Goal: Task Accomplishment & Management: Use online tool/utility

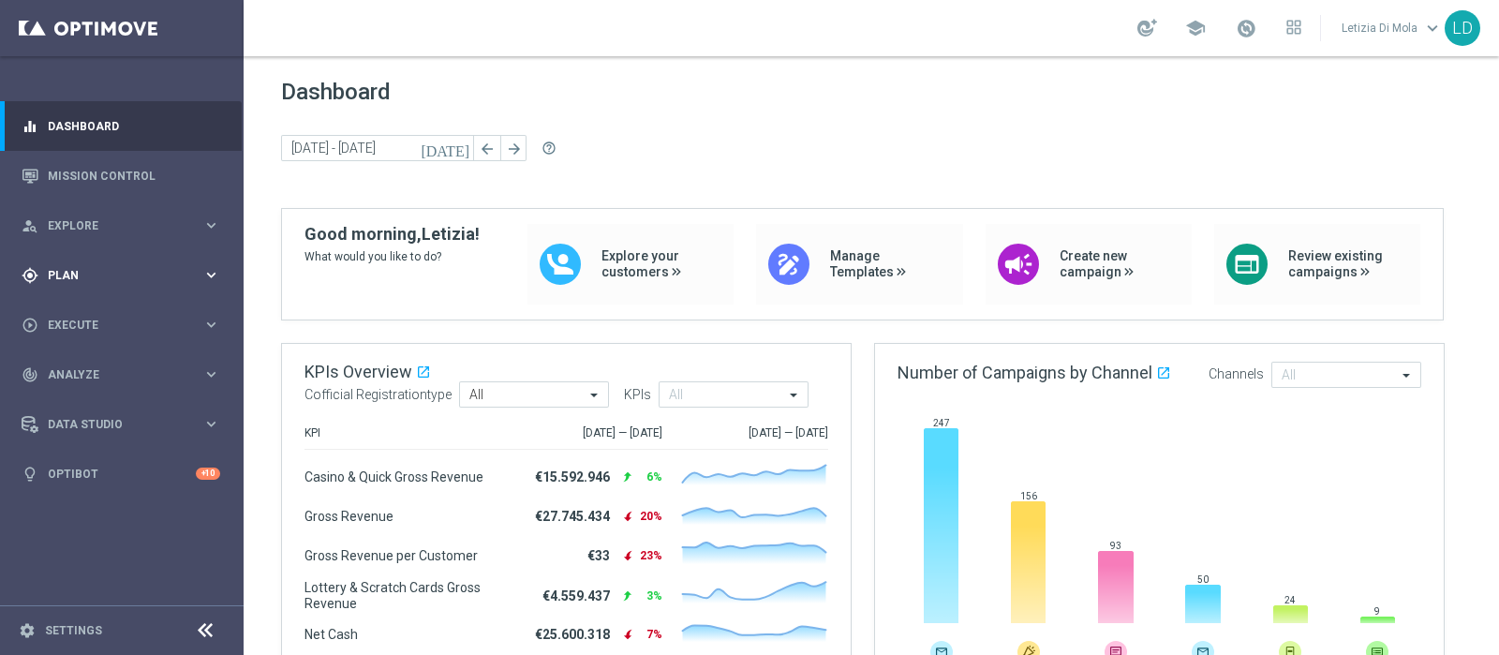
click at [206, 270] on icon "keyboard_arrow_right" at bounding box center [211, 275] width 18 height 18
click at [81, 365] on span "Templates" at bounding box center [117, 369] width 134 height 11
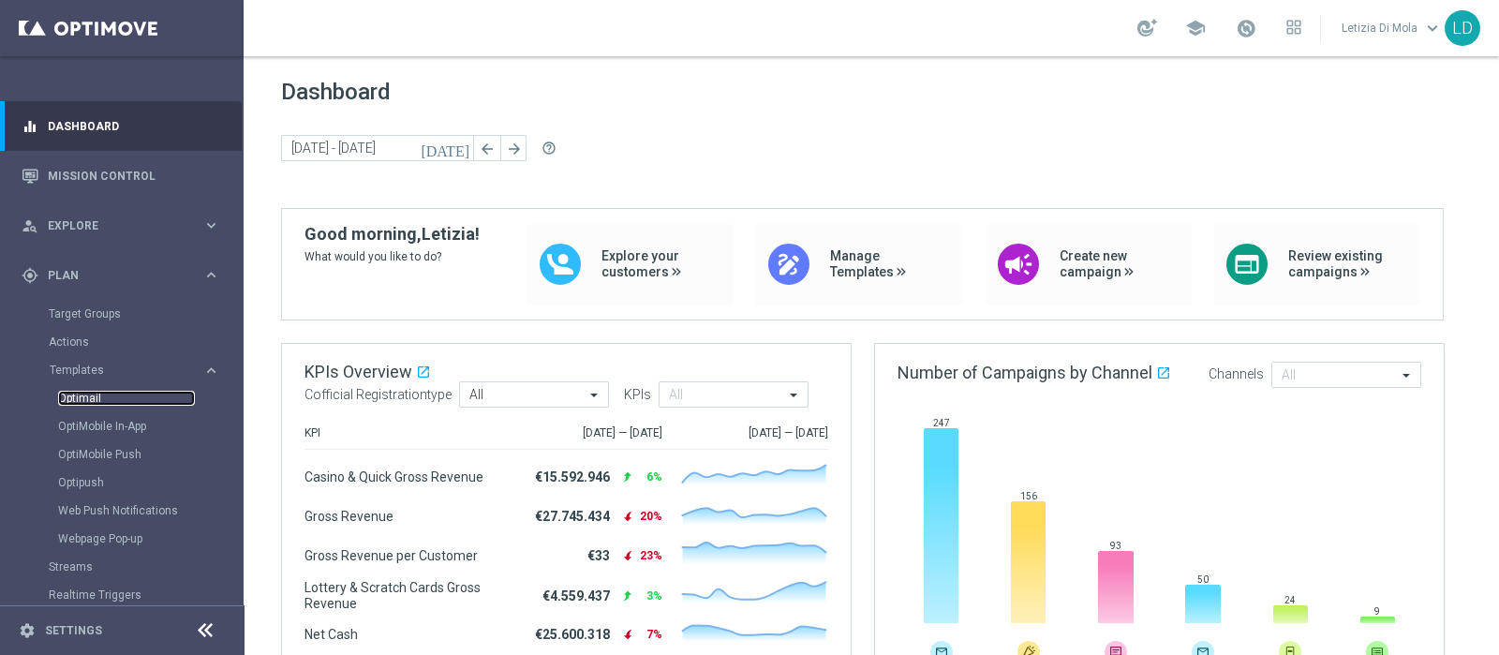
click at [79, 396] on link "Optimail" at bounding box center [126, 398] width 137 height 15
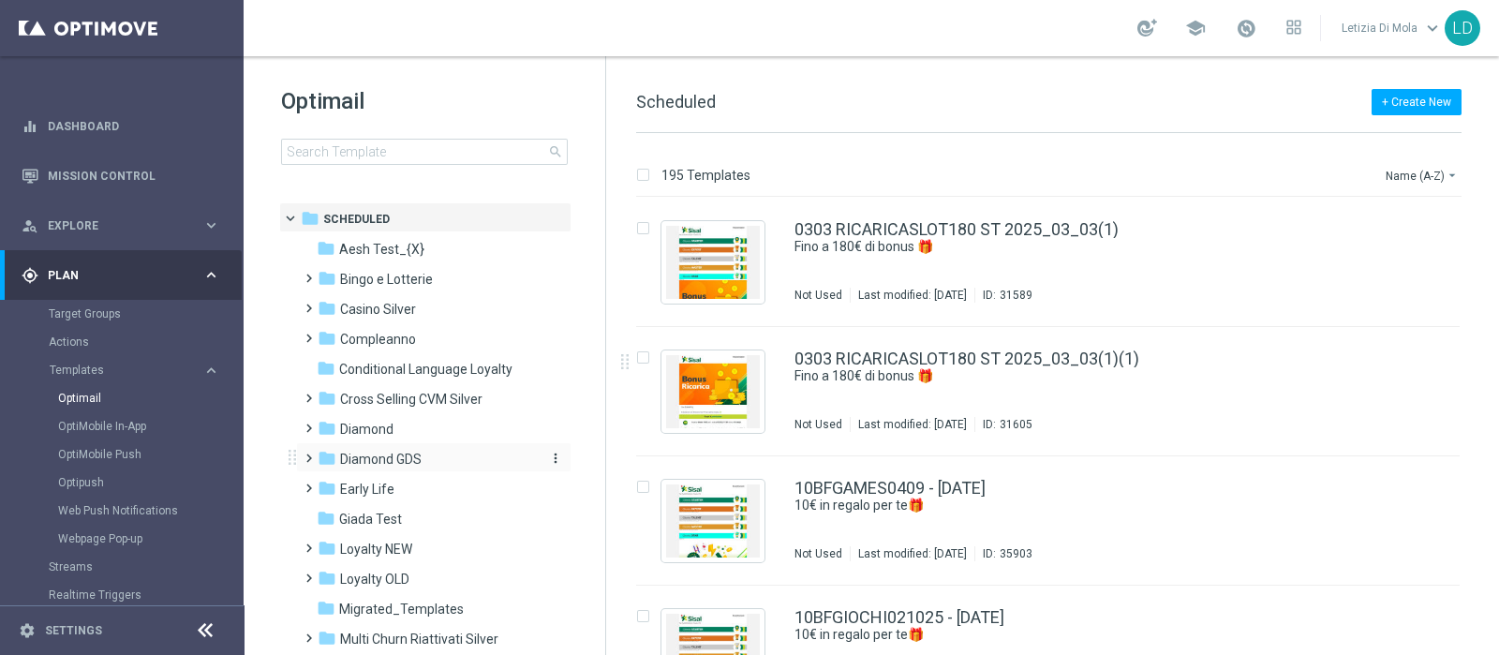
click at [407, 452] on span "Diamond GDS" at bounding box center [380, 459] width 81 height 17
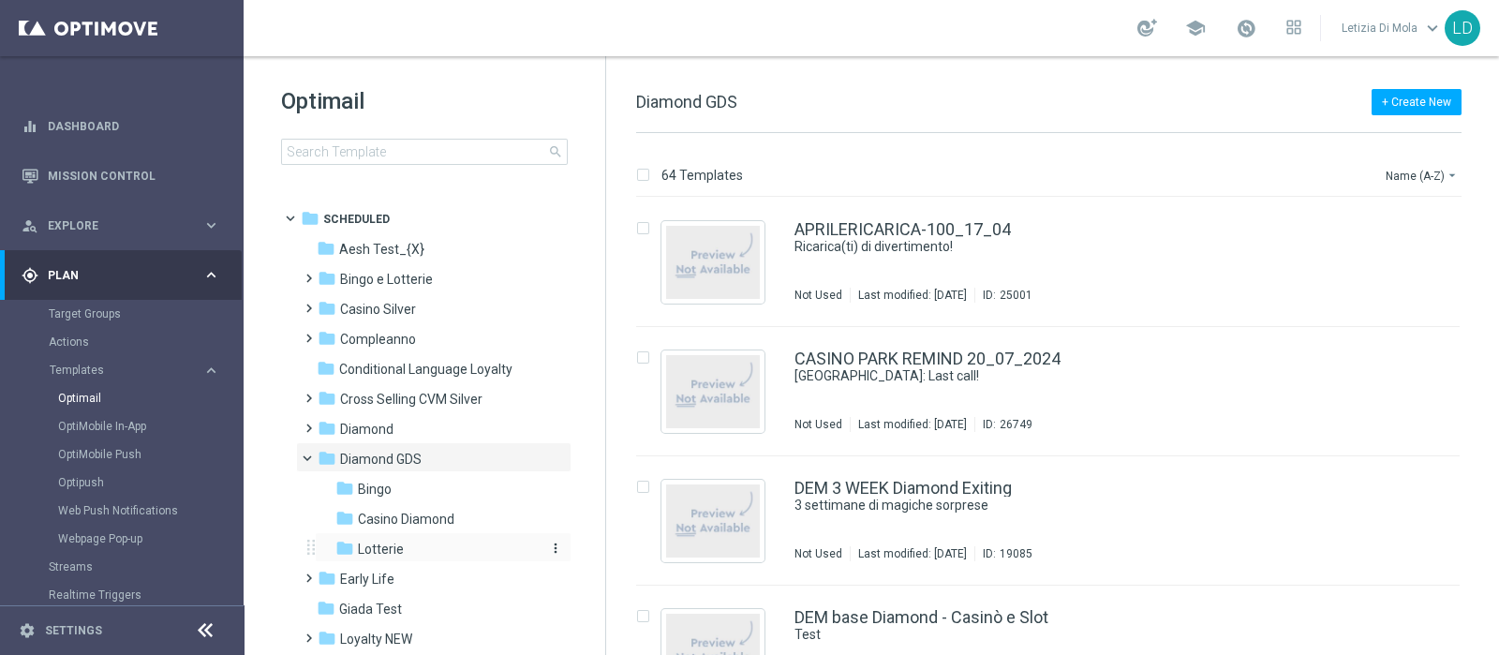
click at [387, 553] on span "Lotterie" at bounding box center [381, 548] width 46 height 17
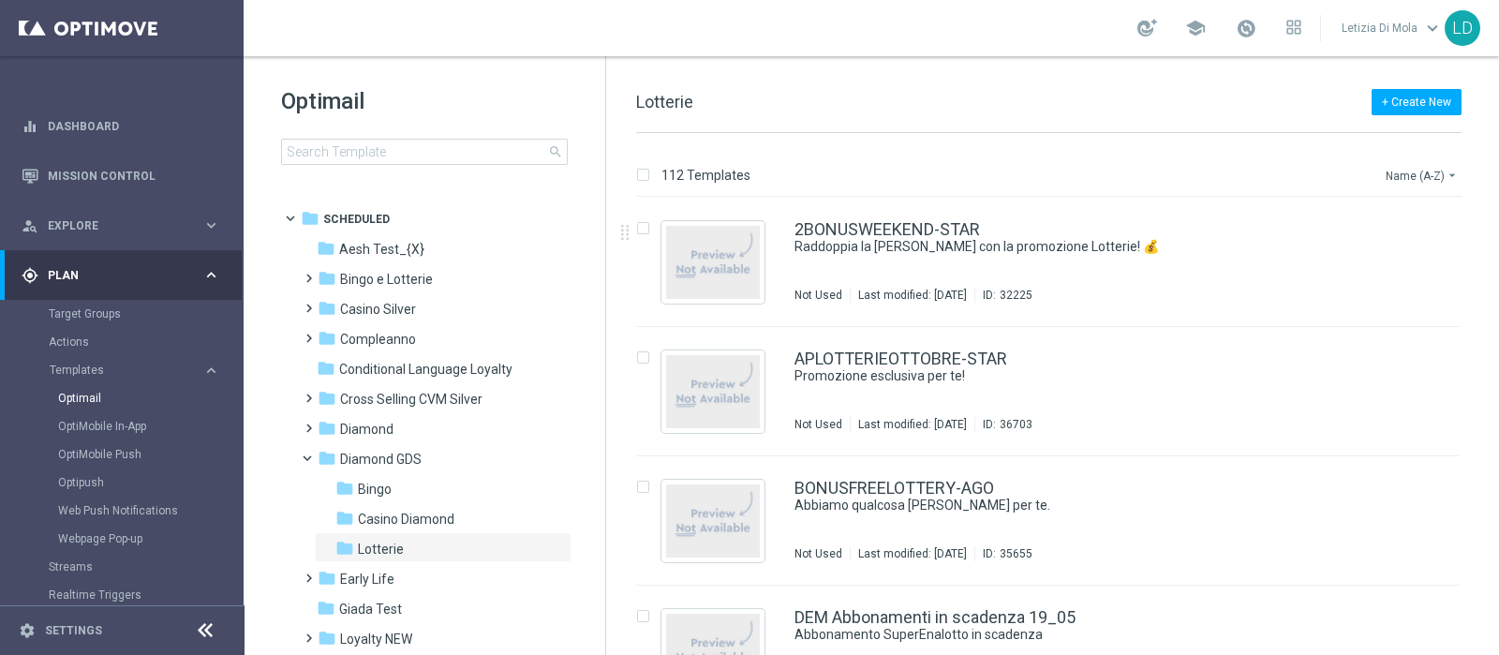
click at [1419, 173] on button "Name (A-Z) arrow_drop_down" at bounding box center [1422, 175] width 78 height 22
click at [1391, 253] on span "Date Modified (Newest)" at bounding box center [1389, 258] width 126 height 13
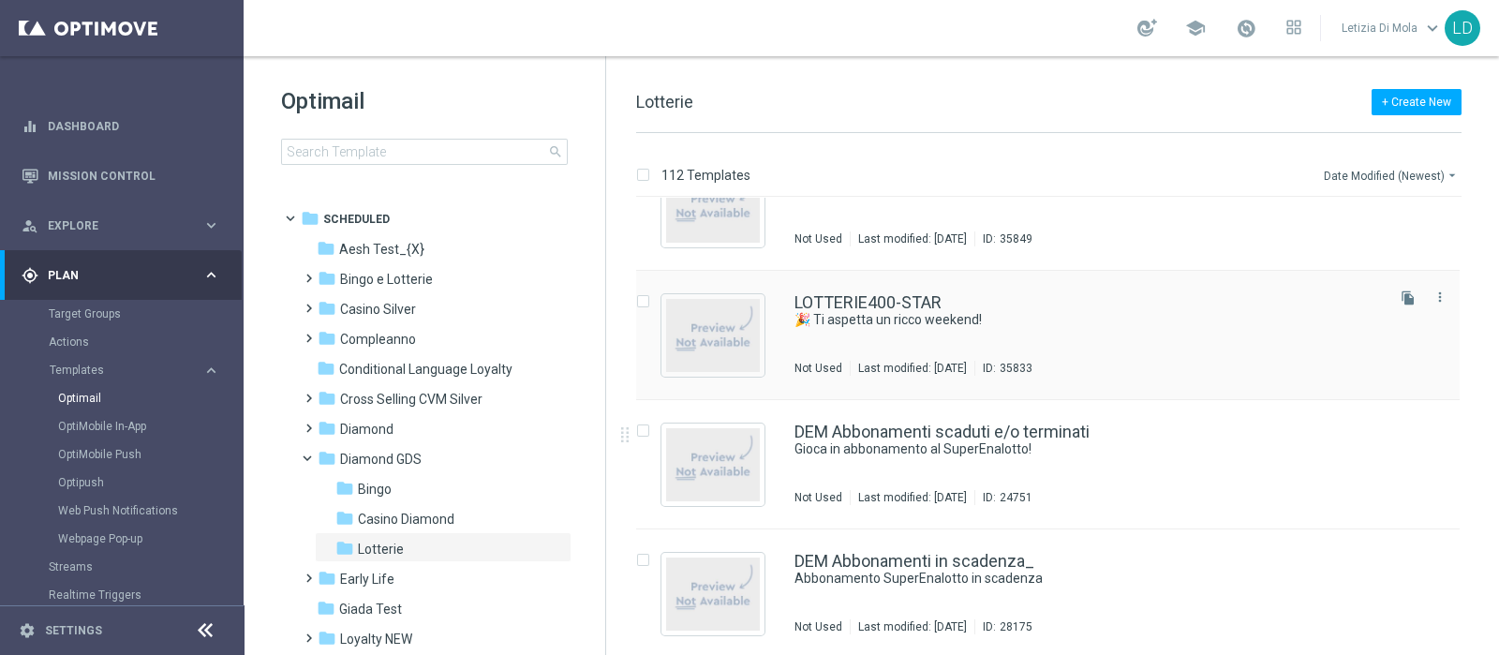
scroll to position [819, 0]
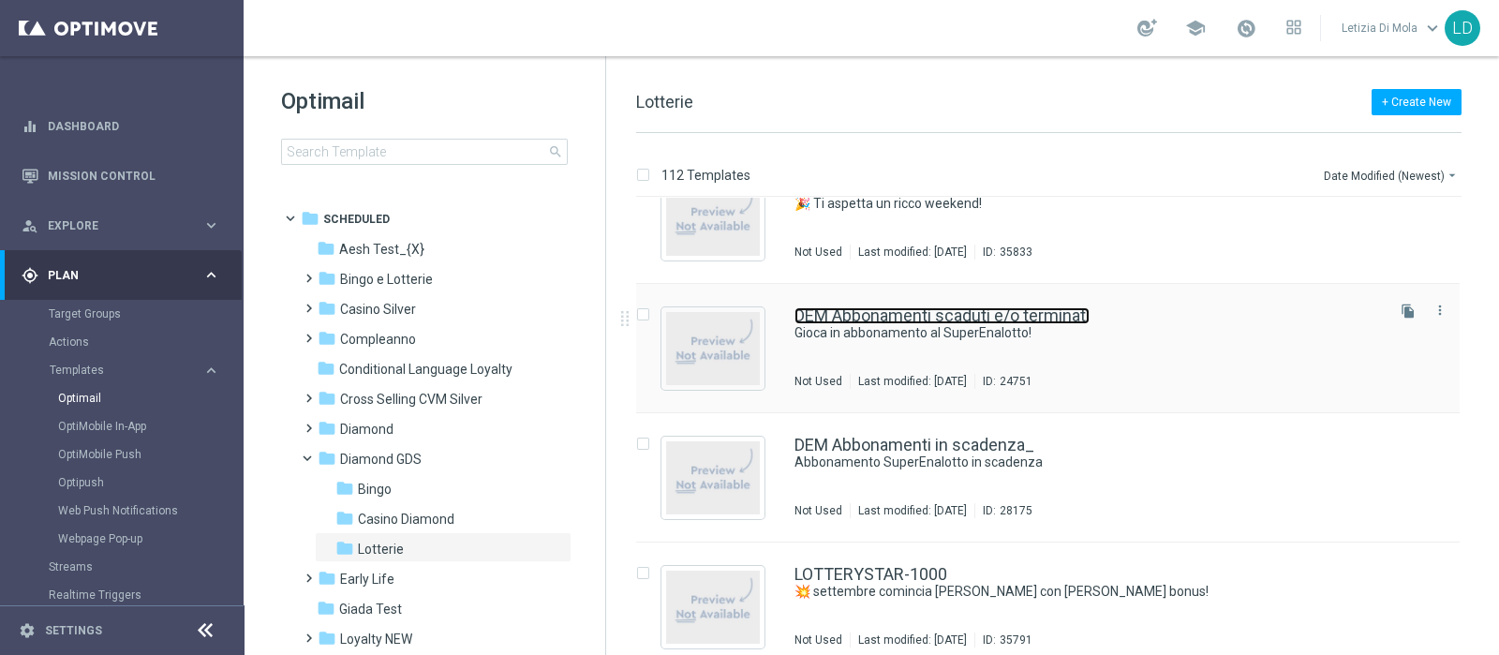
click at [951, 321] on link "DEM Abbonamenti scaduti e/o terminati" at bounding box center [941, 315] width 295 height 17
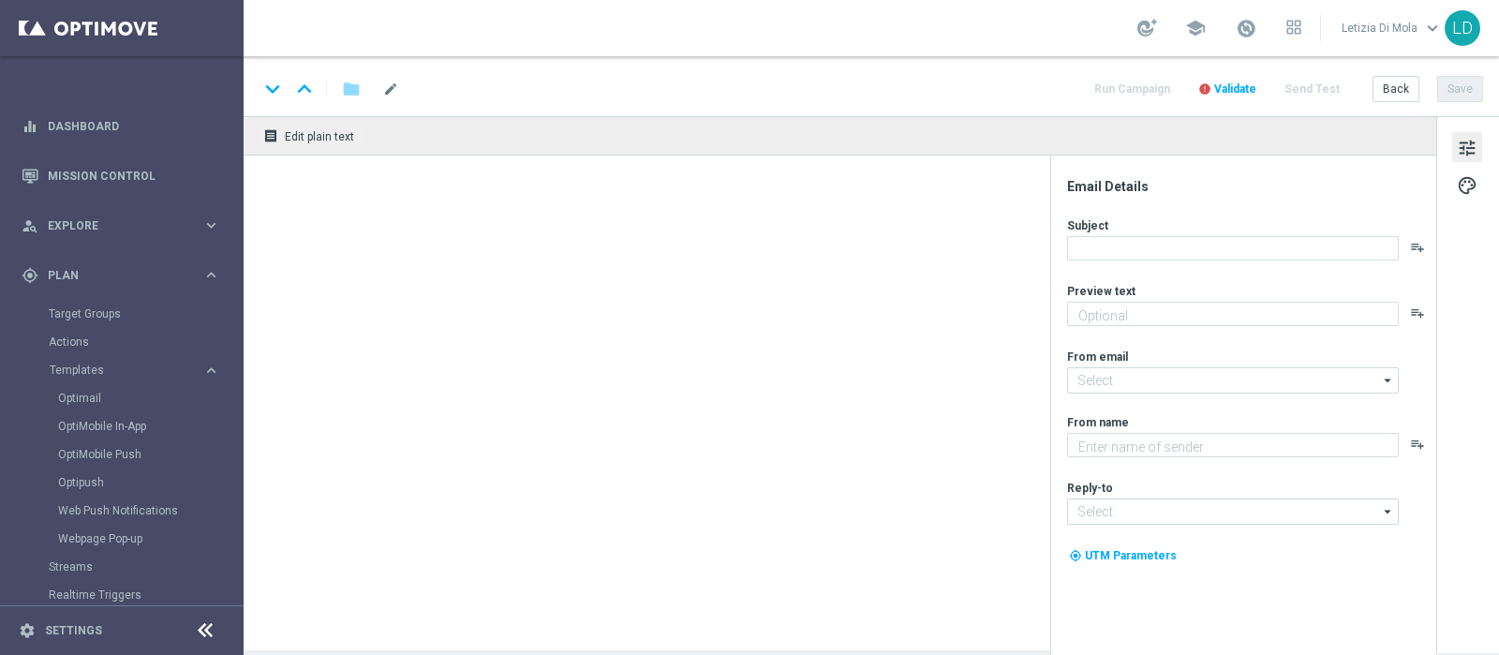
type input "[EMAIL_ADDRESS][DOMAIN_NAME]"
type textarea "Sisal Vip"
type input "[EMAIL_ADDRESS][DOMAIN_NAME]"
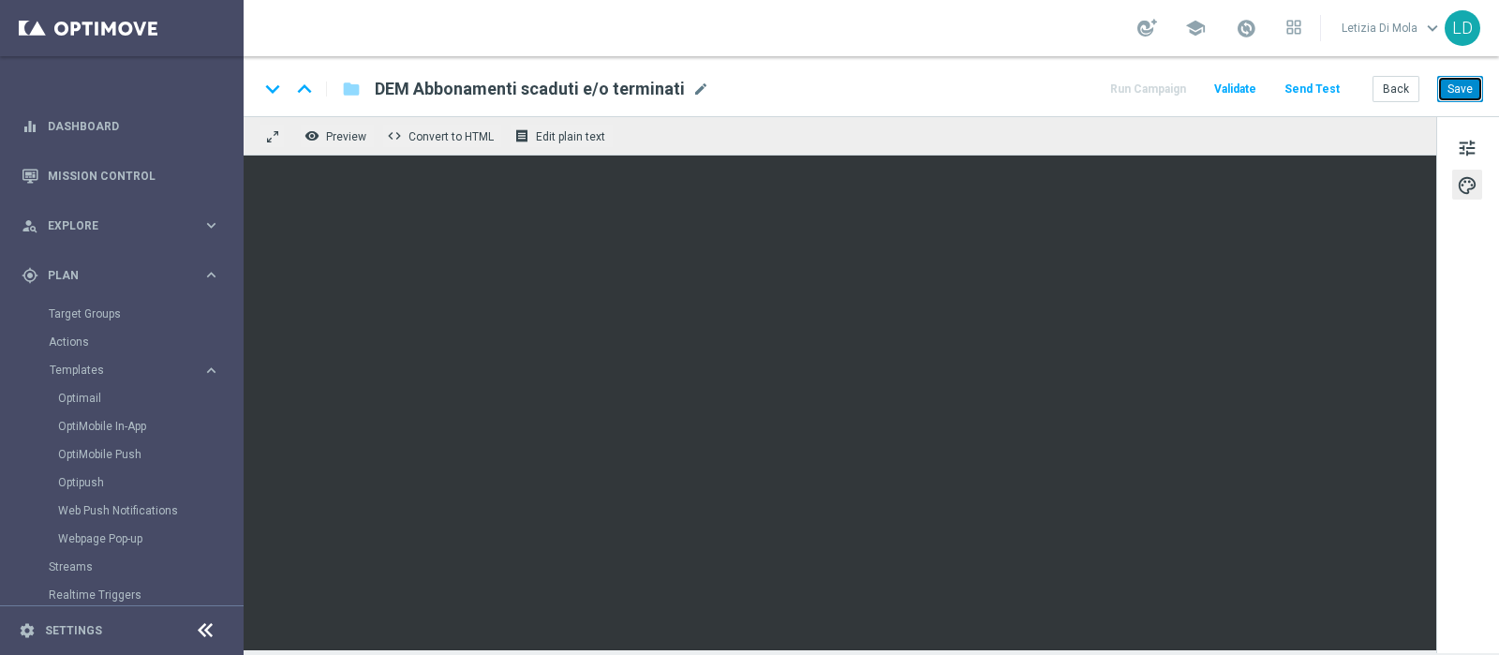
click at [1478, 90] on button "Save" at bounding box center [1460, 89] width 46 height 26
click at [1176, 89] on button "Run Campaign" at bounding box center [1147, 89] width 81 height 25
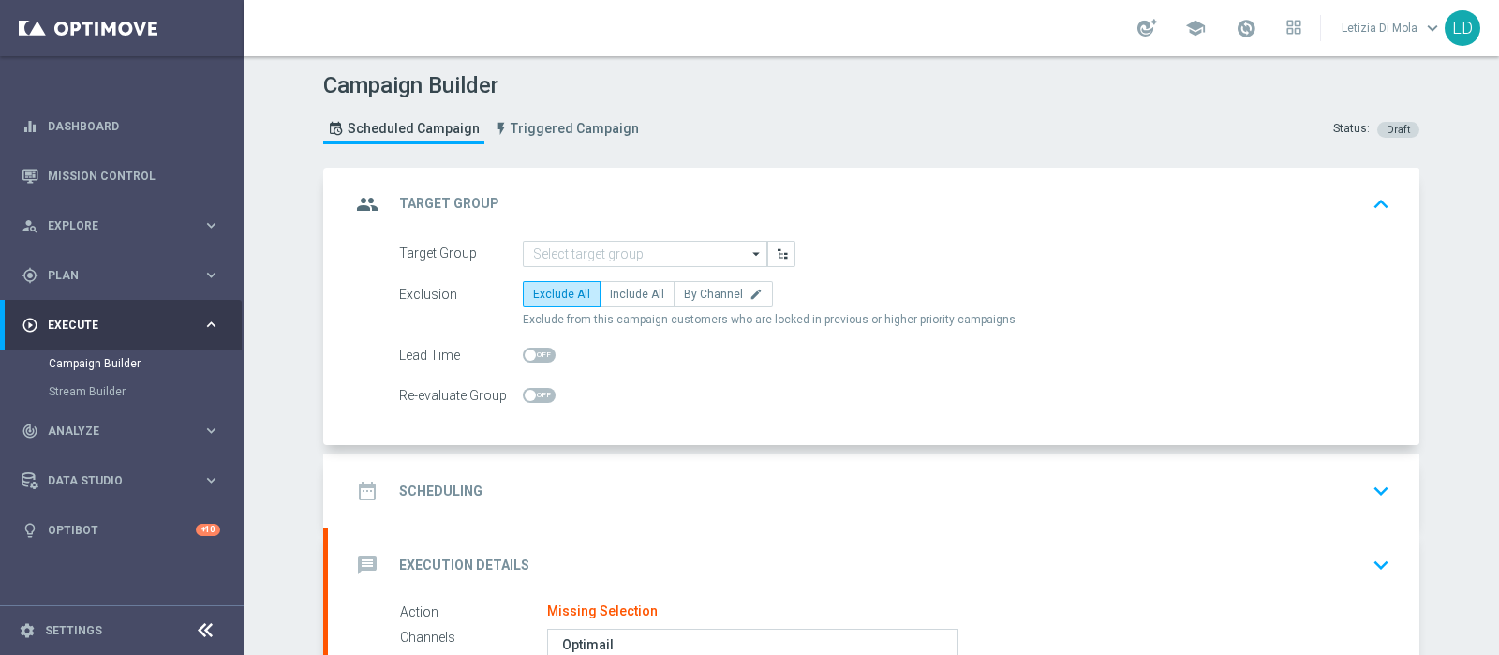
click at [749, 252] on icon "arrow_drop_down" at bounding box center [756, 254] width 19 height 24
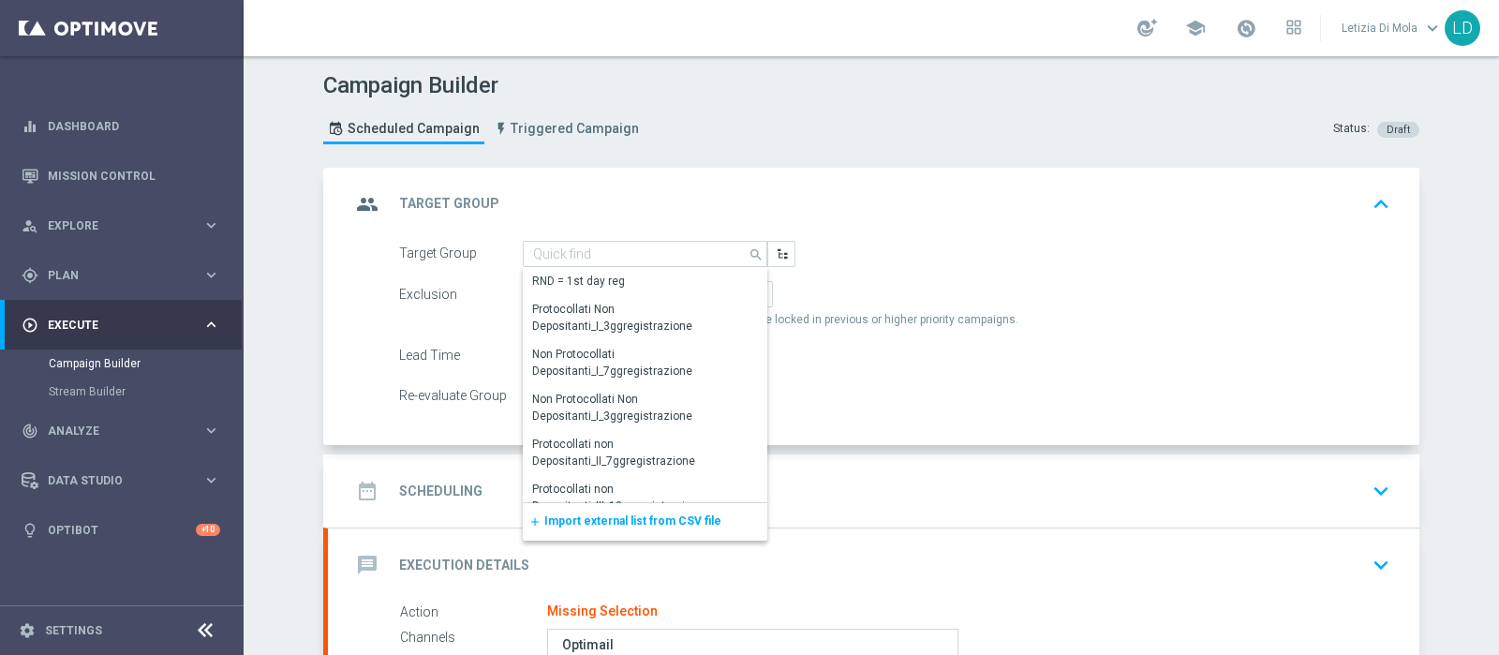
click at [651, 530] on div "add Import external list from CSV file" at bounding box center [645, 521] width 244 height 37
click at [649, 521] on span "Import external list from CSV file" at bounding box center [632, 520] width 177 height 13
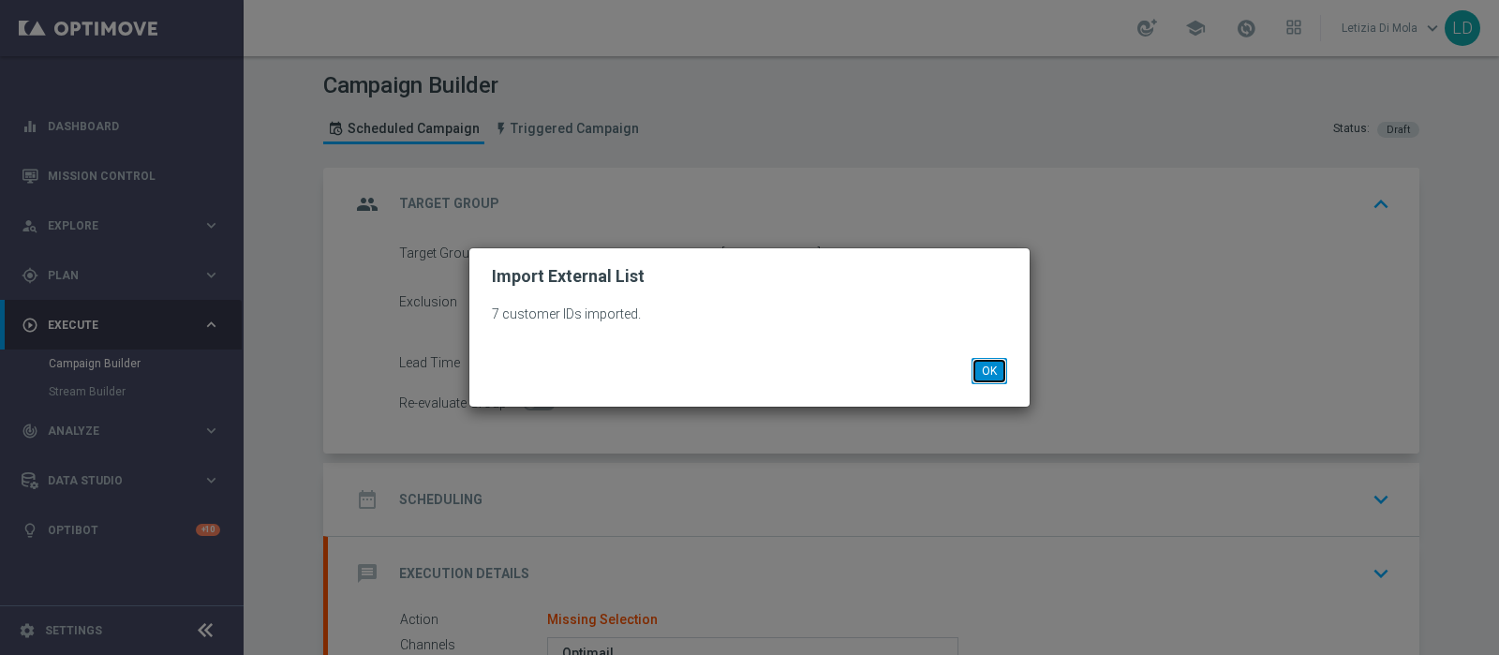
click at [978, 371] on button "OK" at bounding box center [989, 371] width 36 height 26
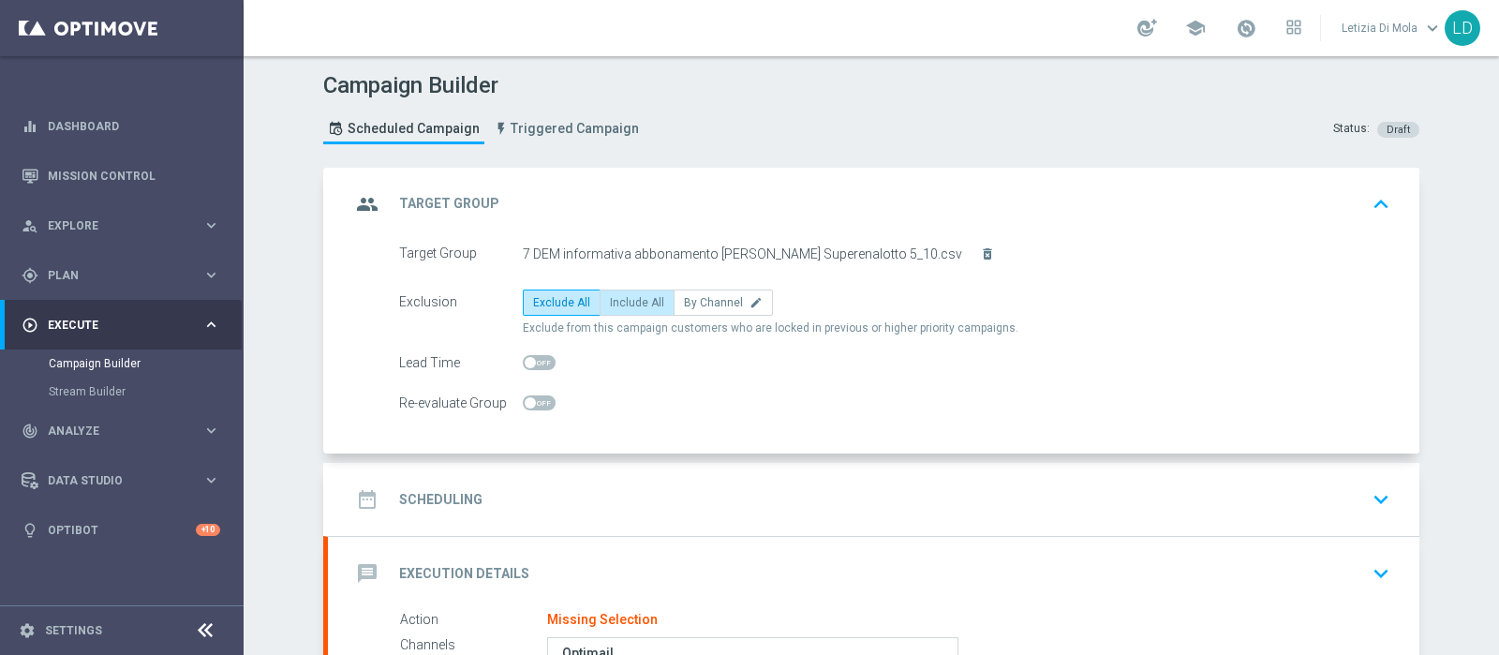
click at [631, 303] on span "Include All" at bounding box center [637, 302] width 54 height 13
click at [622, 303] on input "Include All" at bounding box center [616, 306] width 12 height 12
radio input "true"
click at [340, 192] on div "group Target Group keyboard_arrow_up" at bounding box center [873, 204] width 1091 height 73
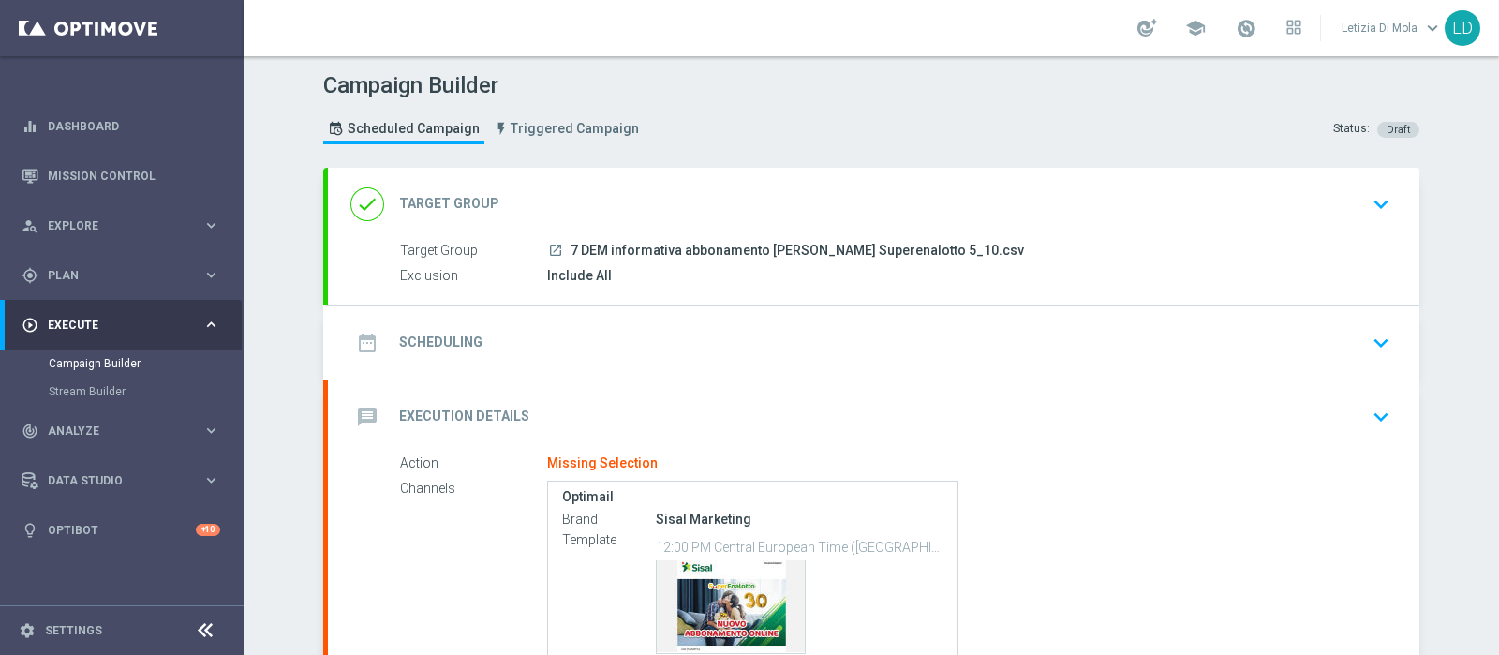
click at [359, 333] on icon "date_range" at bounding box center [367, 343] width 34 height 34
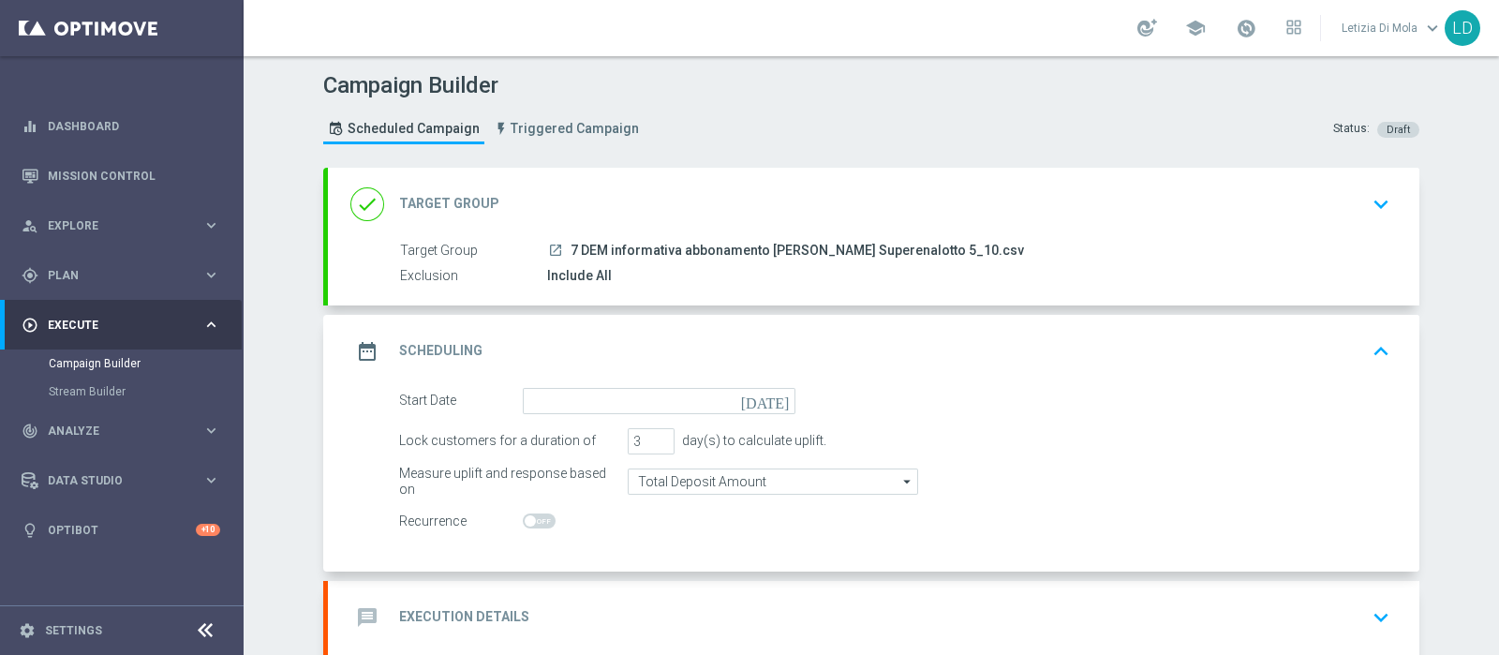
click at [772, 393] on icon "[DATE]" at bounding box center [768, 398] width 55 height 21
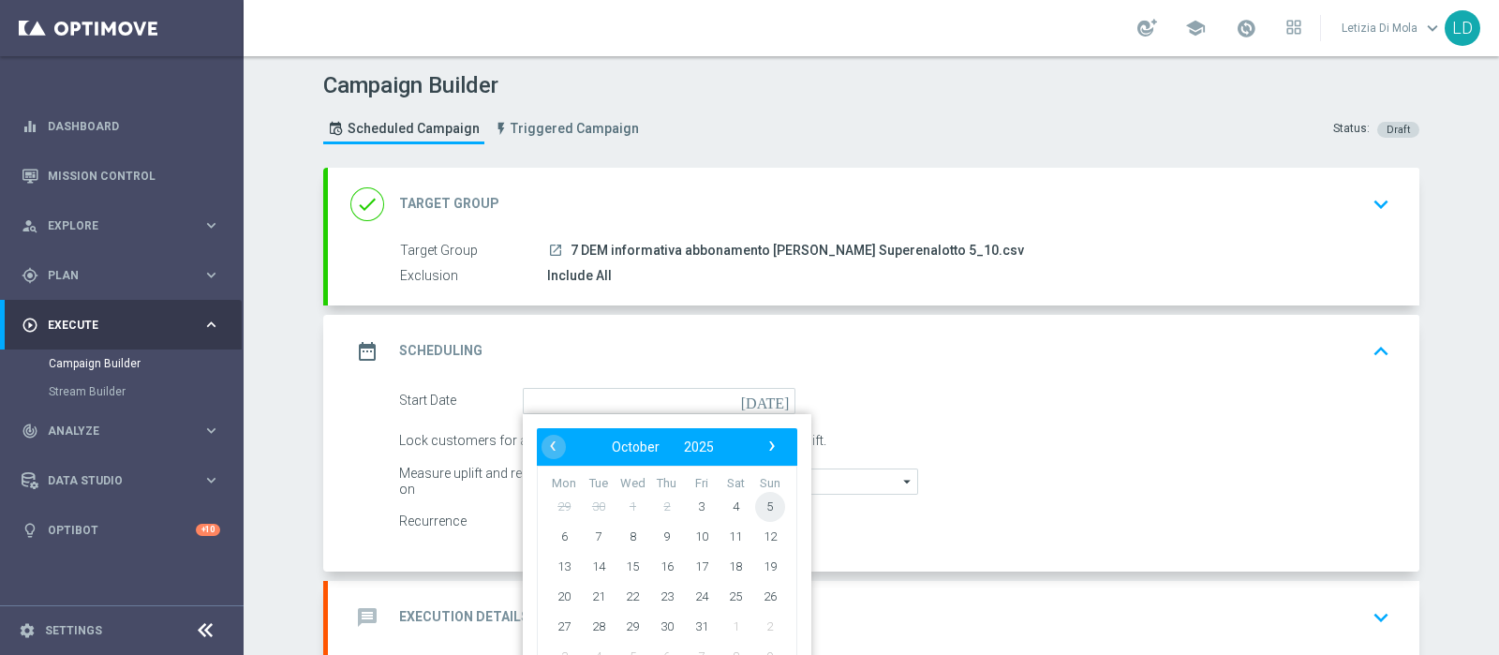
click at [760, 502] on span "5" at bounding box center [770, 506] width 30 height 30
type input "[DATE]"
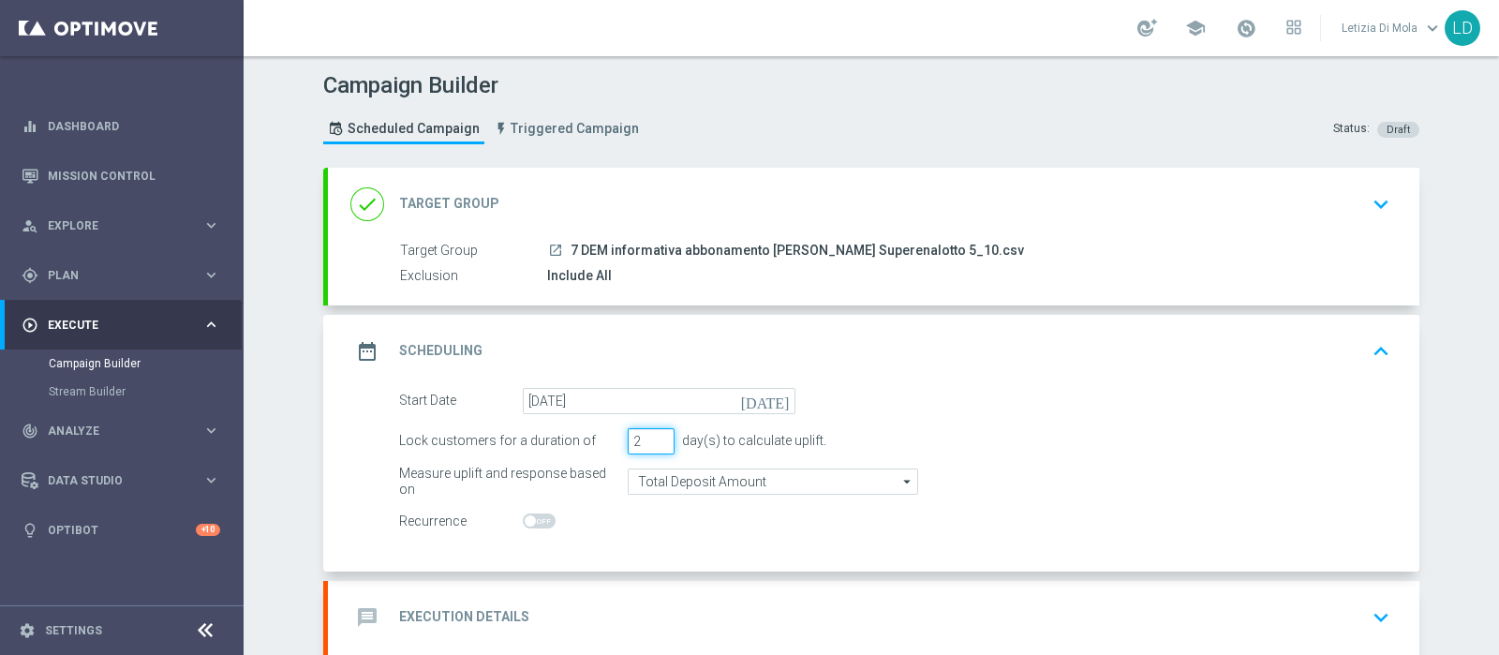
click at [654, 443] on input "2" at bounding box center [651, 441] width 47 height 26
type input "1"
click at [654, 443] on input "1" at bounding box center [651, 441] width 47 height 26
click at [364, 346] on icon "date_range" at bounding box center [367, 351] width 34 height 34
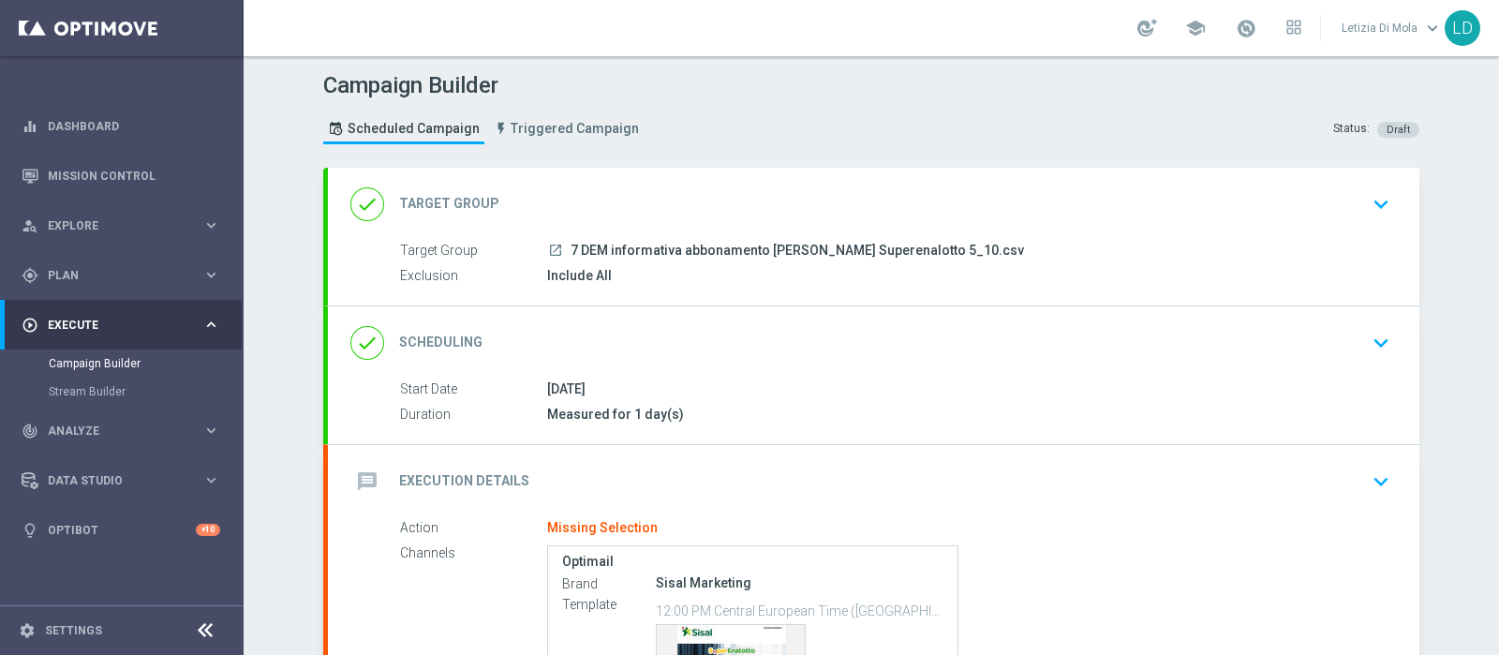
click at [355, 476] on icon "message" at bounding box center [367, 482] width 34 height 34
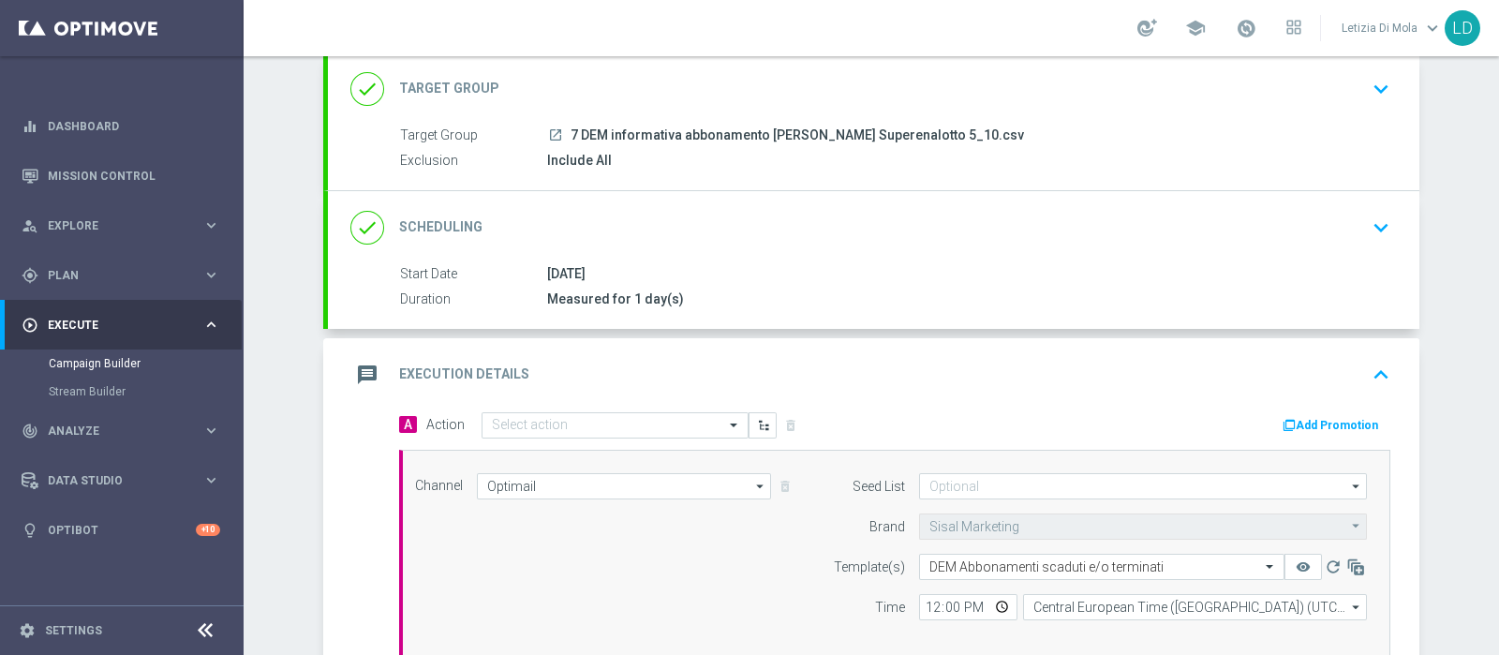
scroll to position [116, 0]
click at [724, 416] on span at bounding box center [735, 424] width 23 height 16
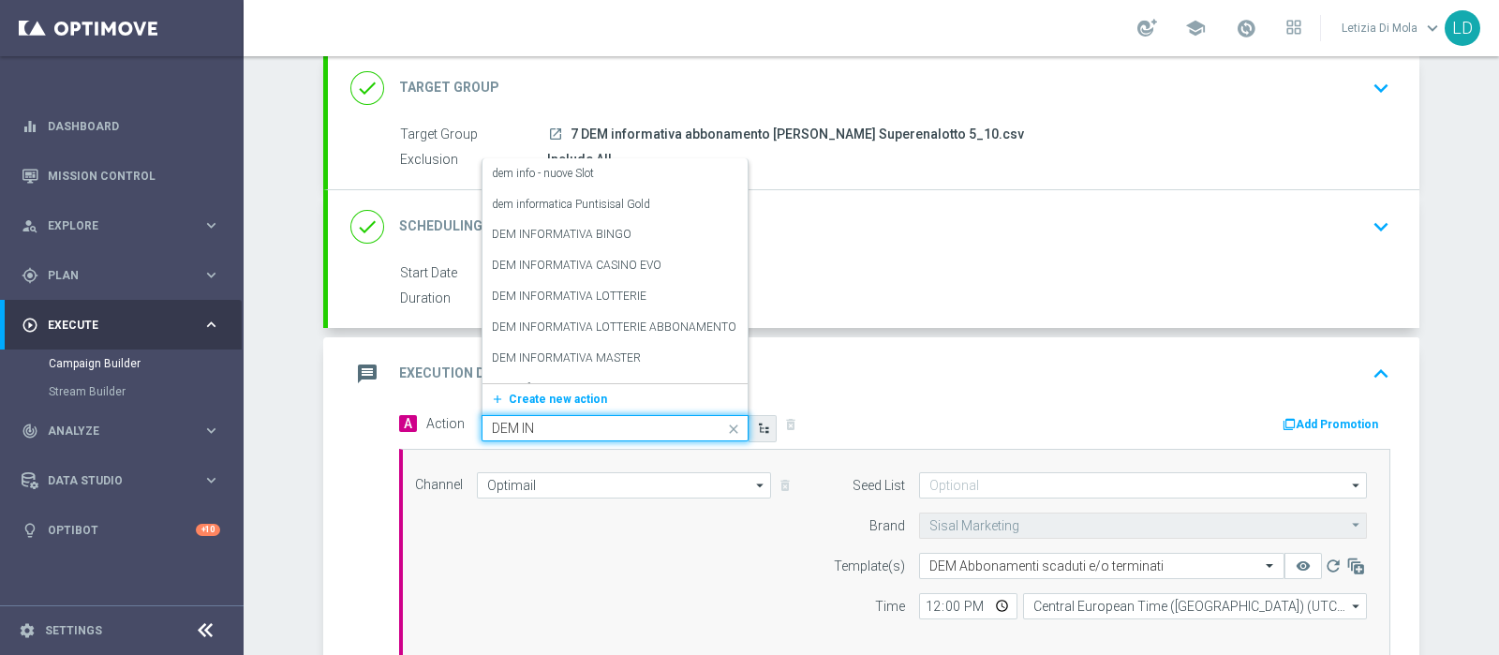
type input "DEM INF"
click at [643, 313] on div "DEM INFORMATIVA LOTTERIE ABBONAMENTO SUPERENALOTTO edit" at bounding box center [615, 327] width 246 height 31
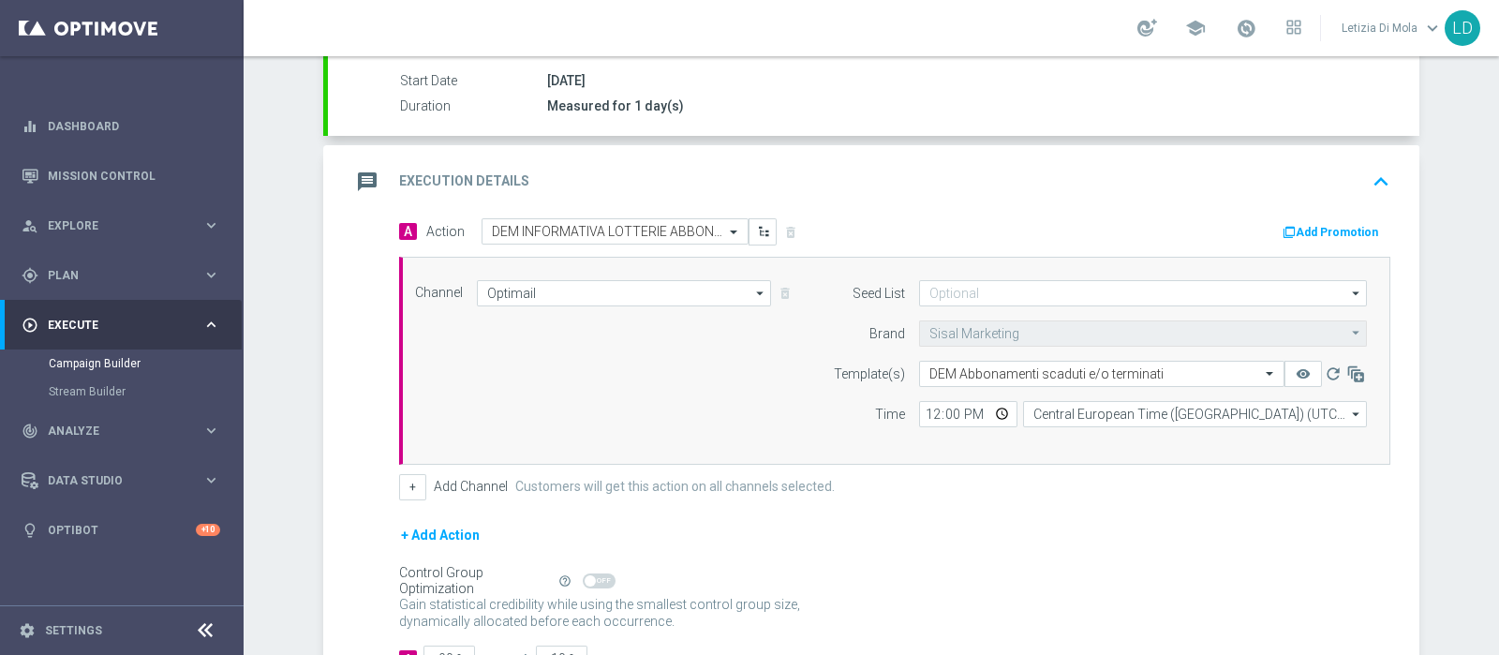
scroll to position [351, 0]
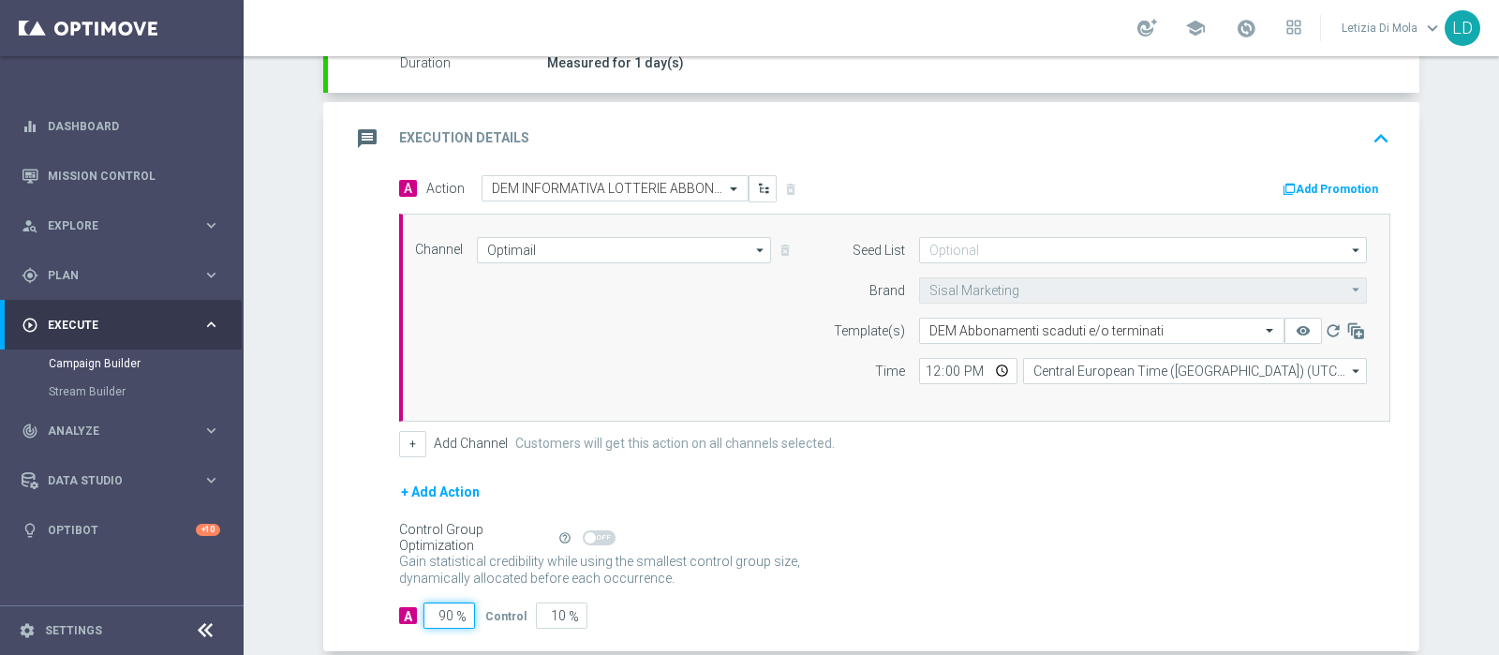
click at [431, 606] on input "90" at bounding box center [449, 615] width 52 height 26
type input "10"
type input "90"
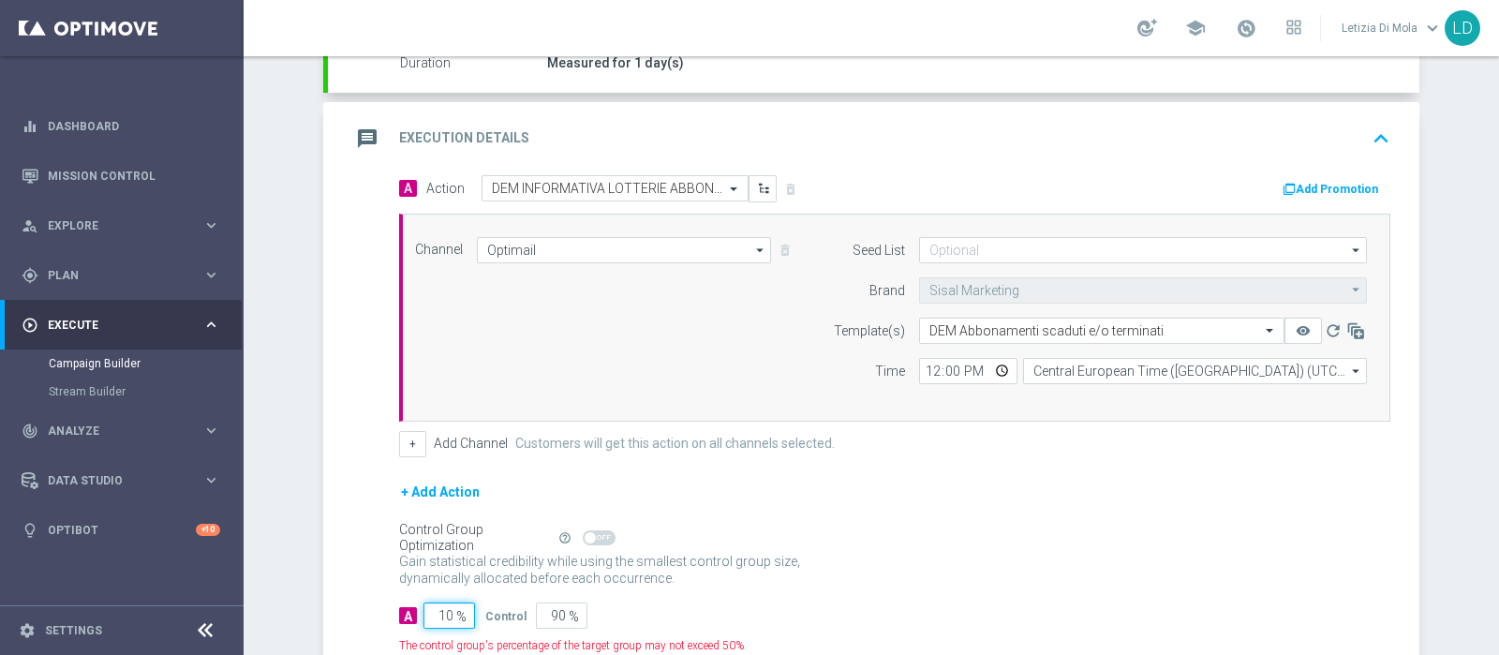
type input "100"
type input "0"
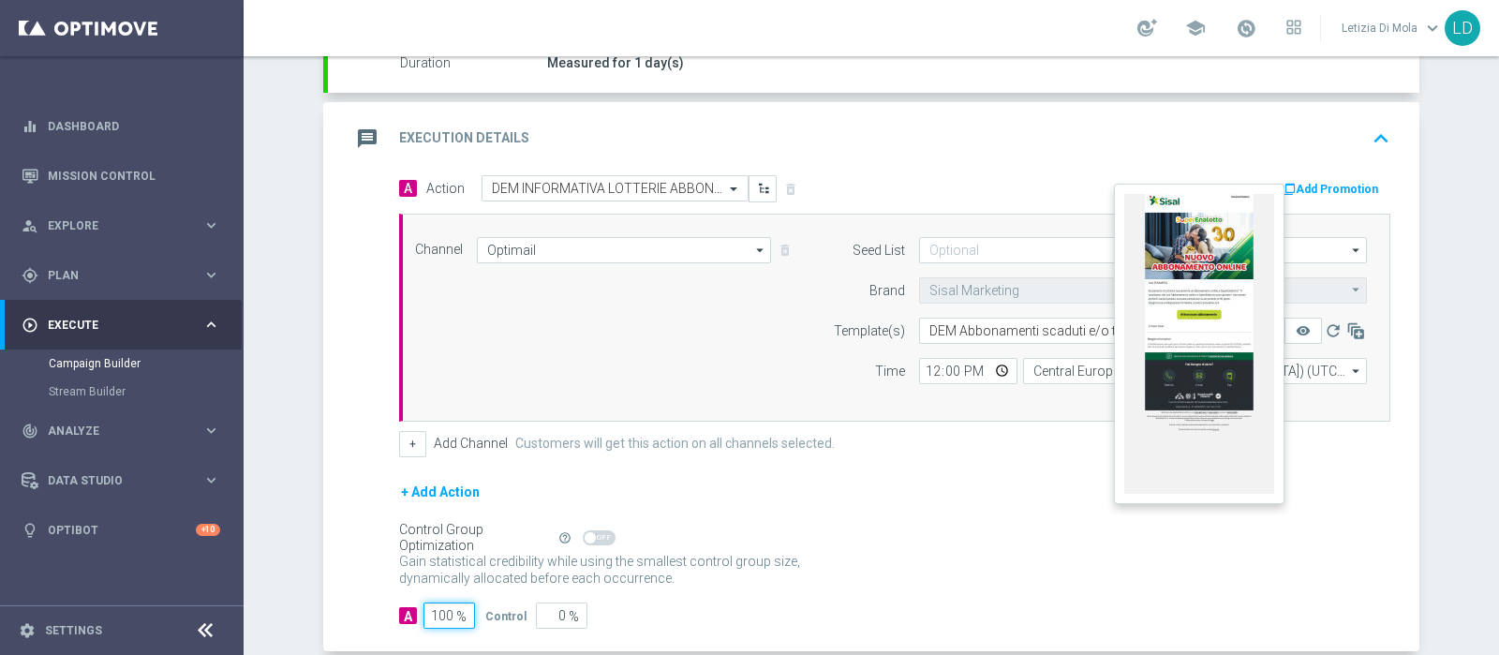
type input "100"
click at [1304, 328] on button "remove_red_eye" at bounding box center [1302, 331] width 37 height 26
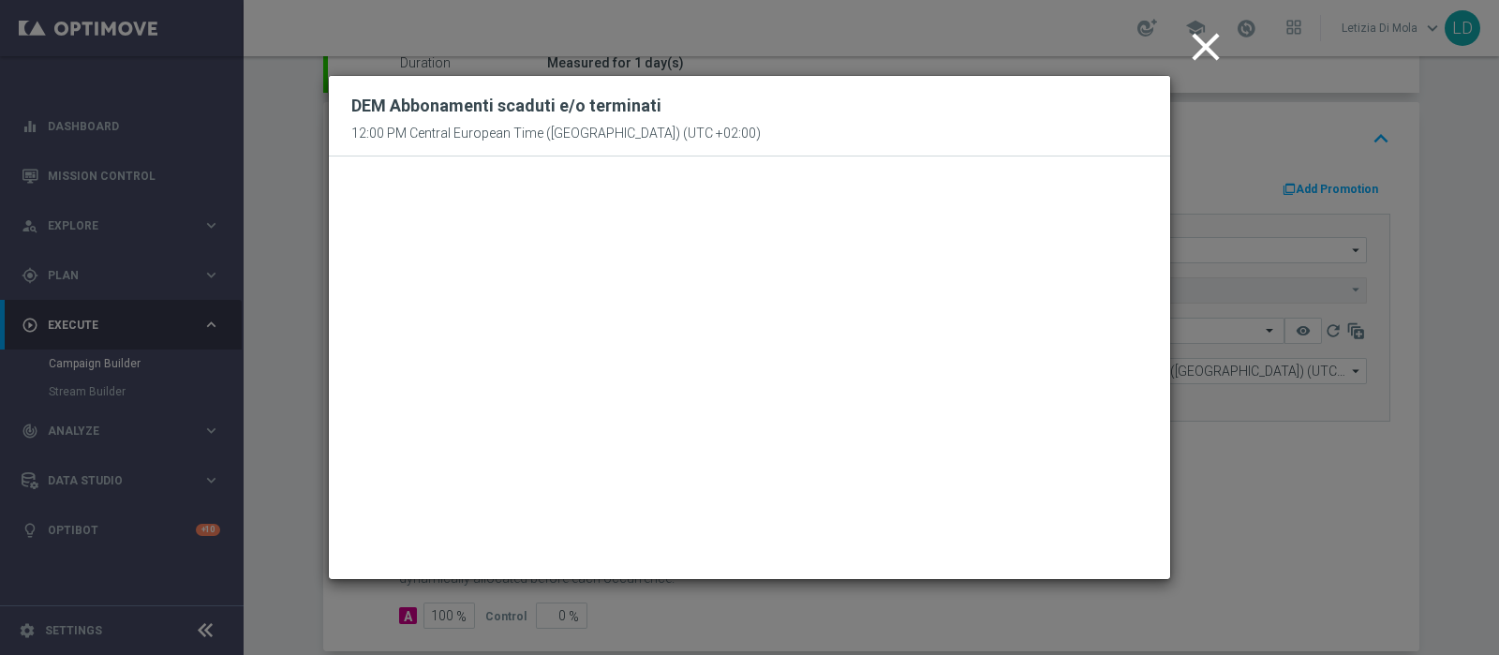
click at [1201, 39] on icon "close" at bounding box center [1205, 46] width 47 height 47
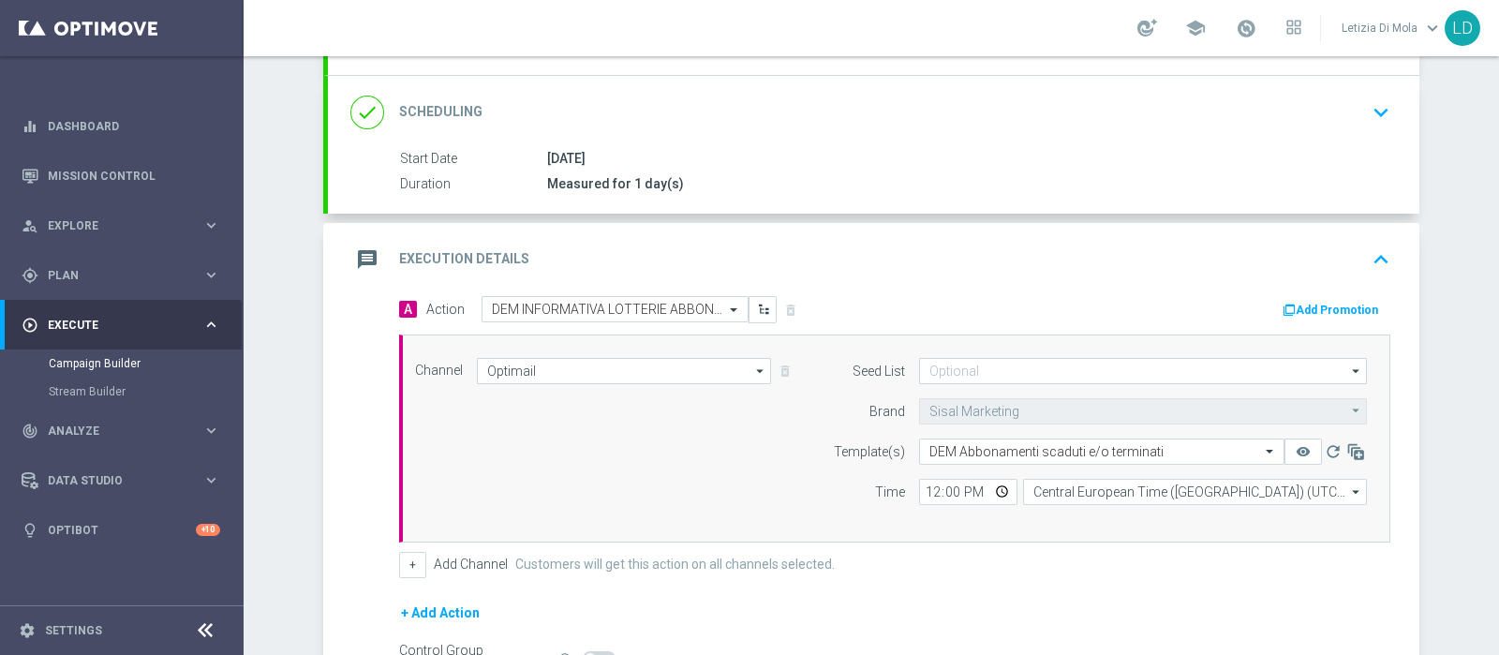
scroll to position [211, 0]
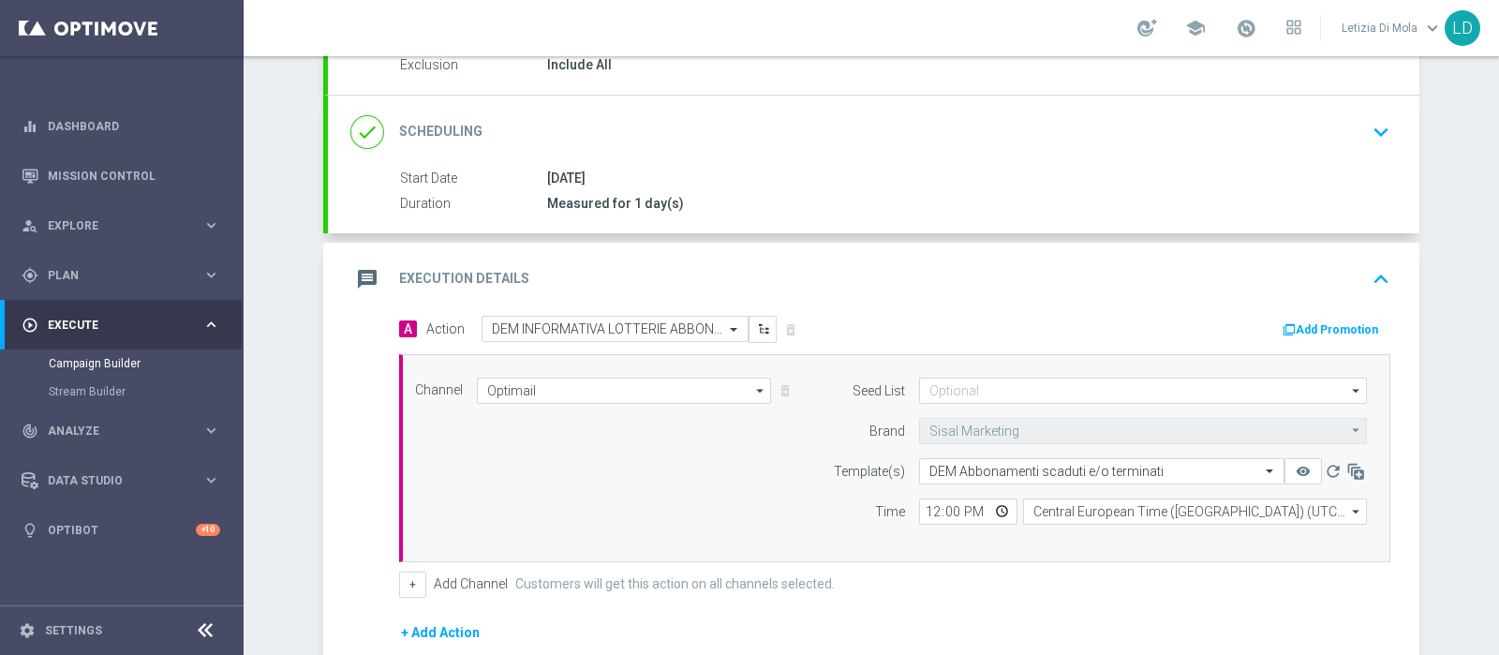
click at [355, 270] on icon "message" at bounding box center [367, 279] width 34 height 34
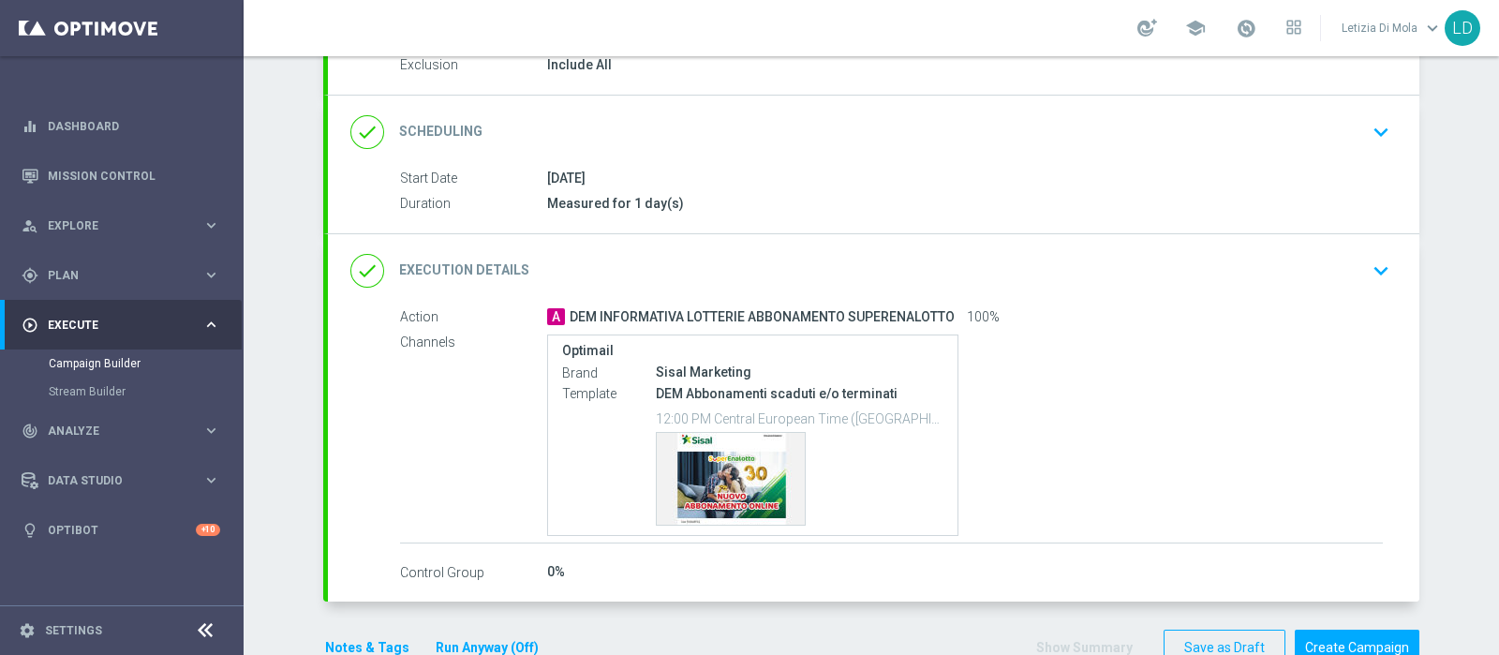
scroll to position [256, 0]
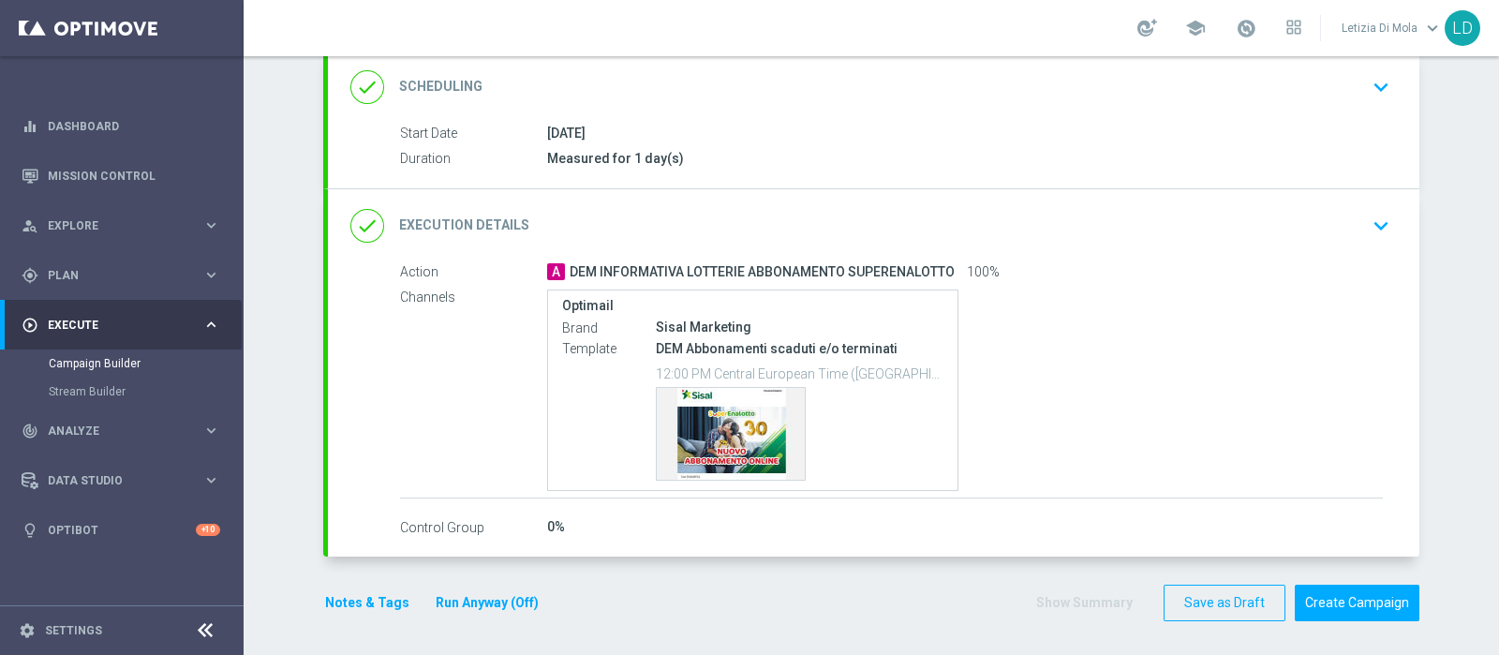
click at [330, 597] on button "Notes & Tags" at bounding box center [367, 602] width 88 height 23
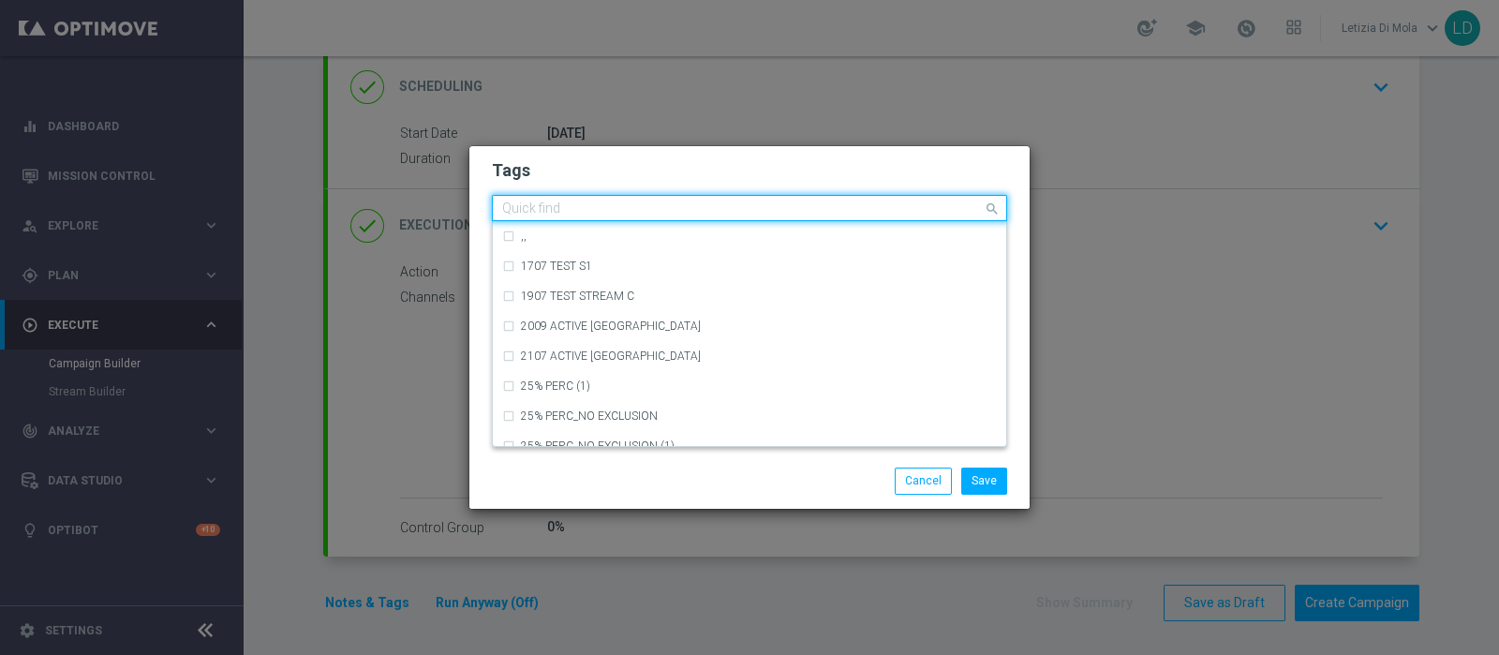
click at [615, 201] on input "text" at bounding box center [742, 209] width 481 height 16
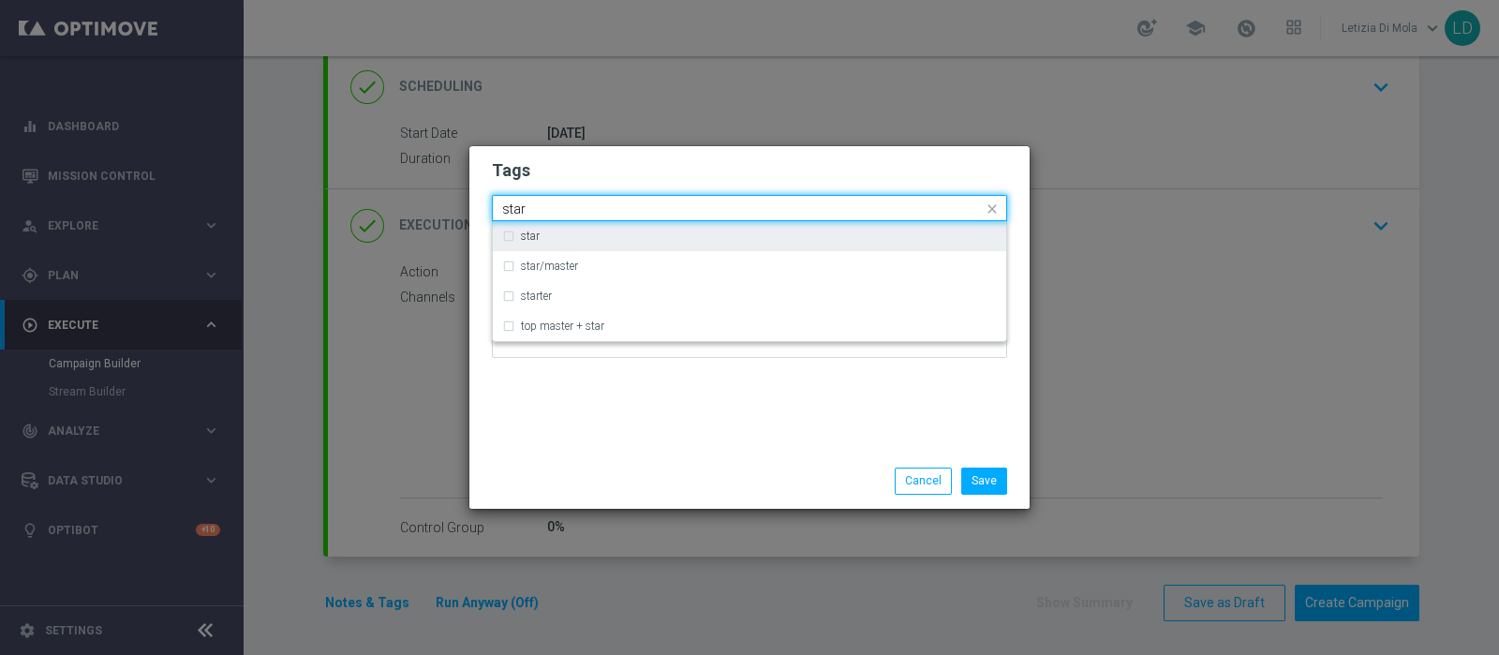
click at [584, 235] on div "star" at bounding box center [759, 235] width 476 height 11
type input "star"
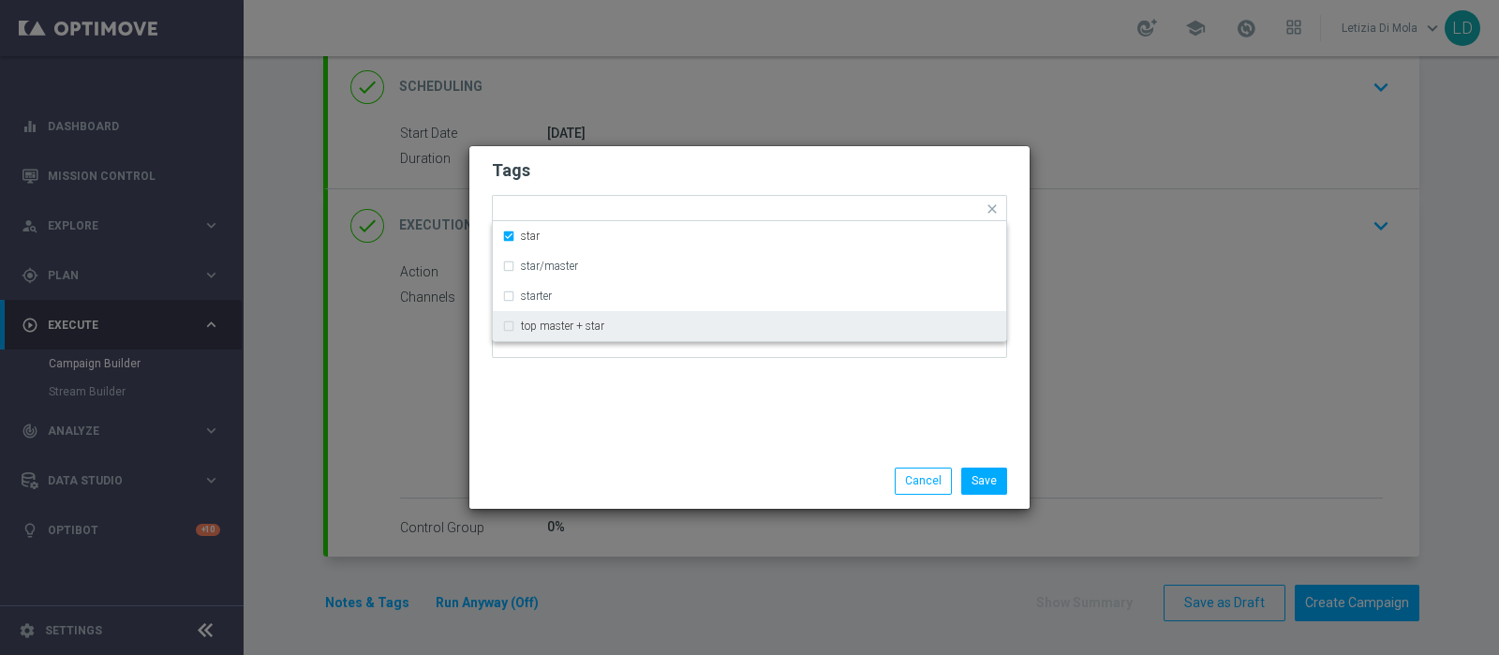
click at [584, 427] on div "Tags Quick find × star star star/master starter top master + star Notes" at bounding box center [749, 299] width 560 height 307
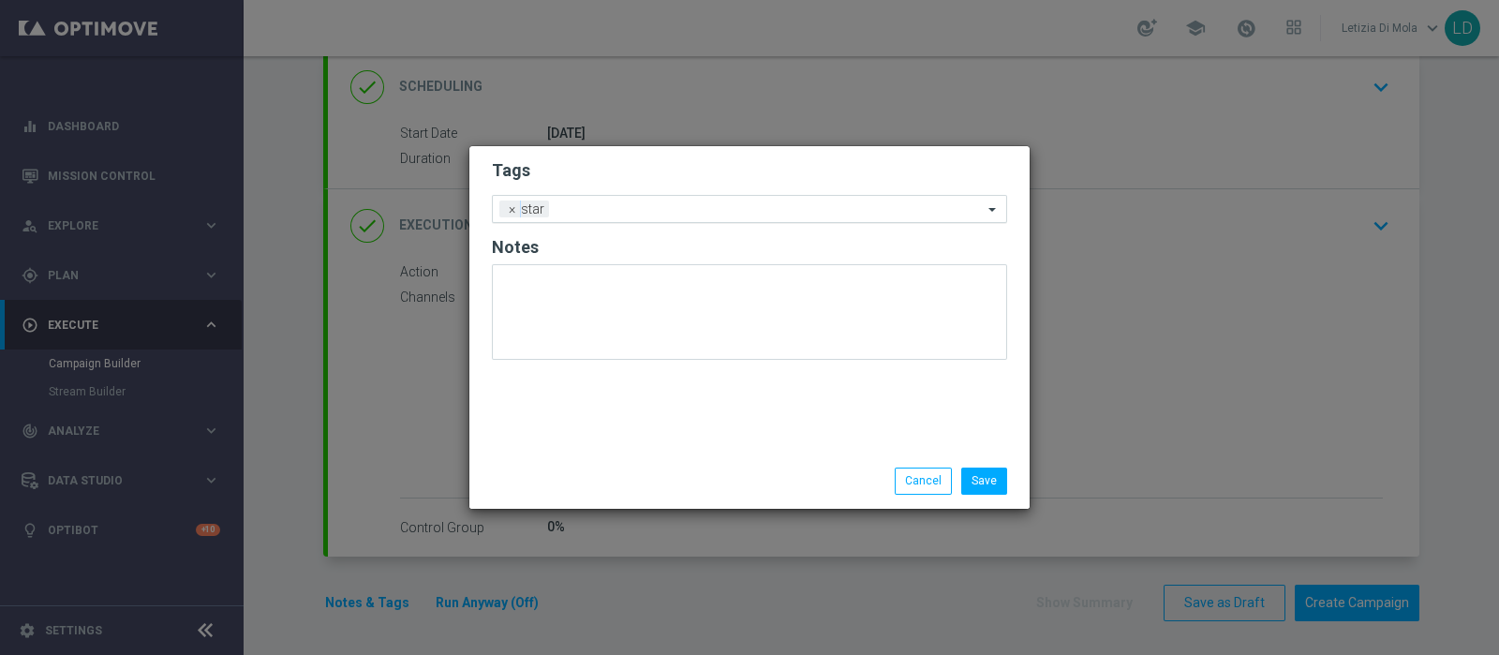
click at [593, 208] on input "text" at bounding box center [769, 210] width 426 height 16
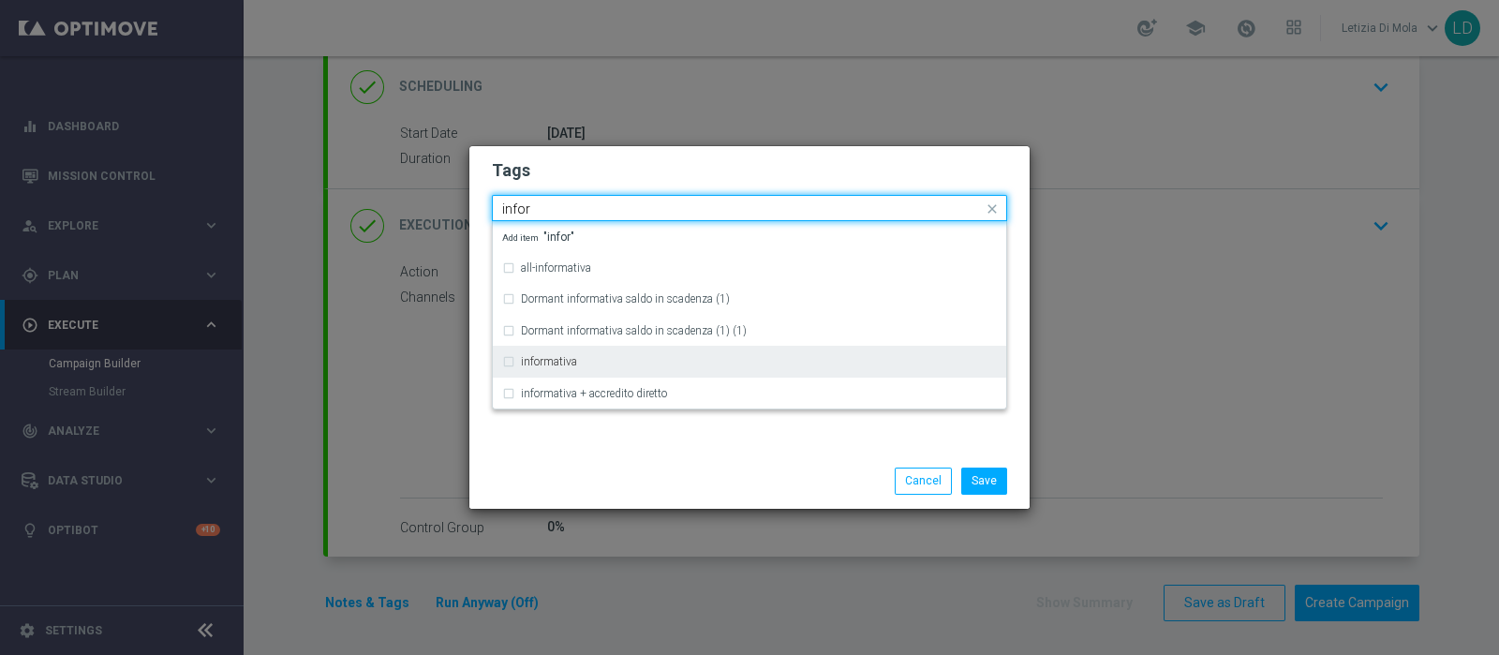
click at [606, 357] on div "informativa" at bounding box center [759, 361] width 476 height 11
type input "infor"
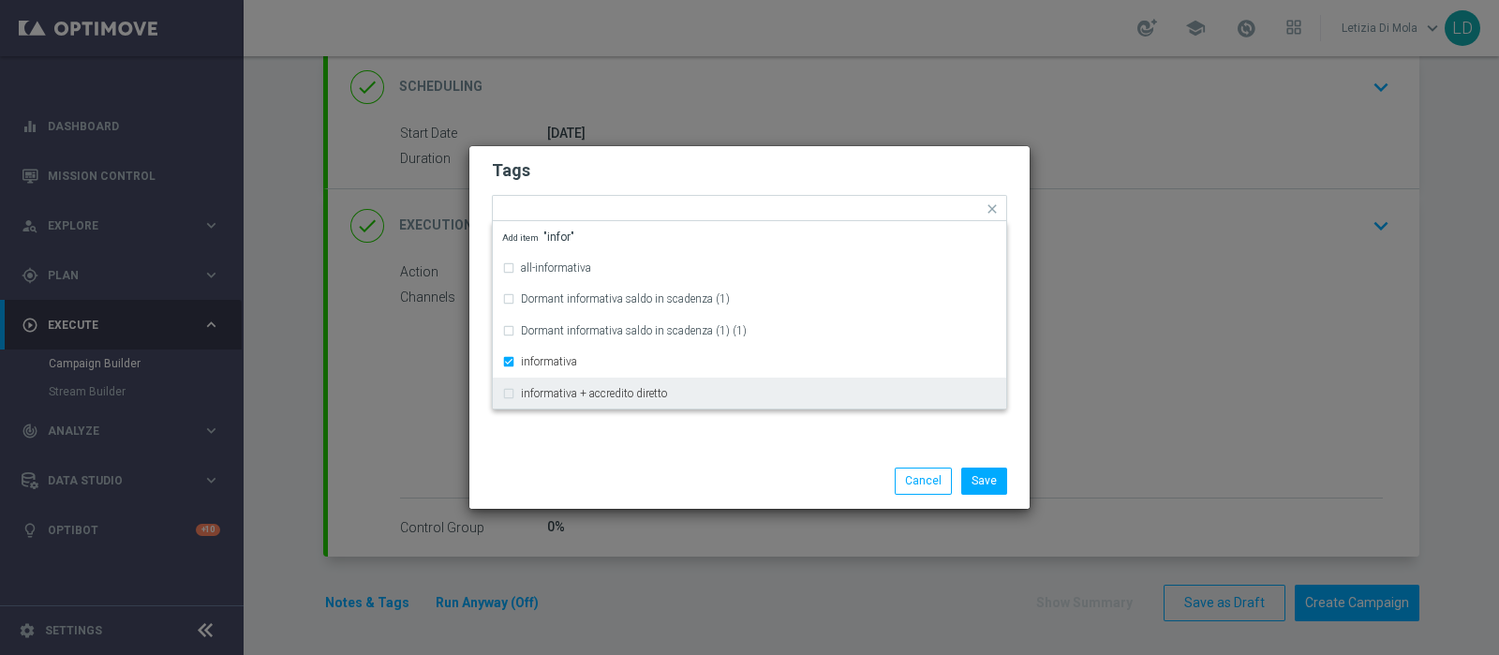
drag, startPoint x: 623, startPoint y: 467, endPoint x: 632, endPoint y: 466, distance: 9.6
click at [623, 466] on div "Save Cancel" at bounding box center [749, 480] width 560 height 54
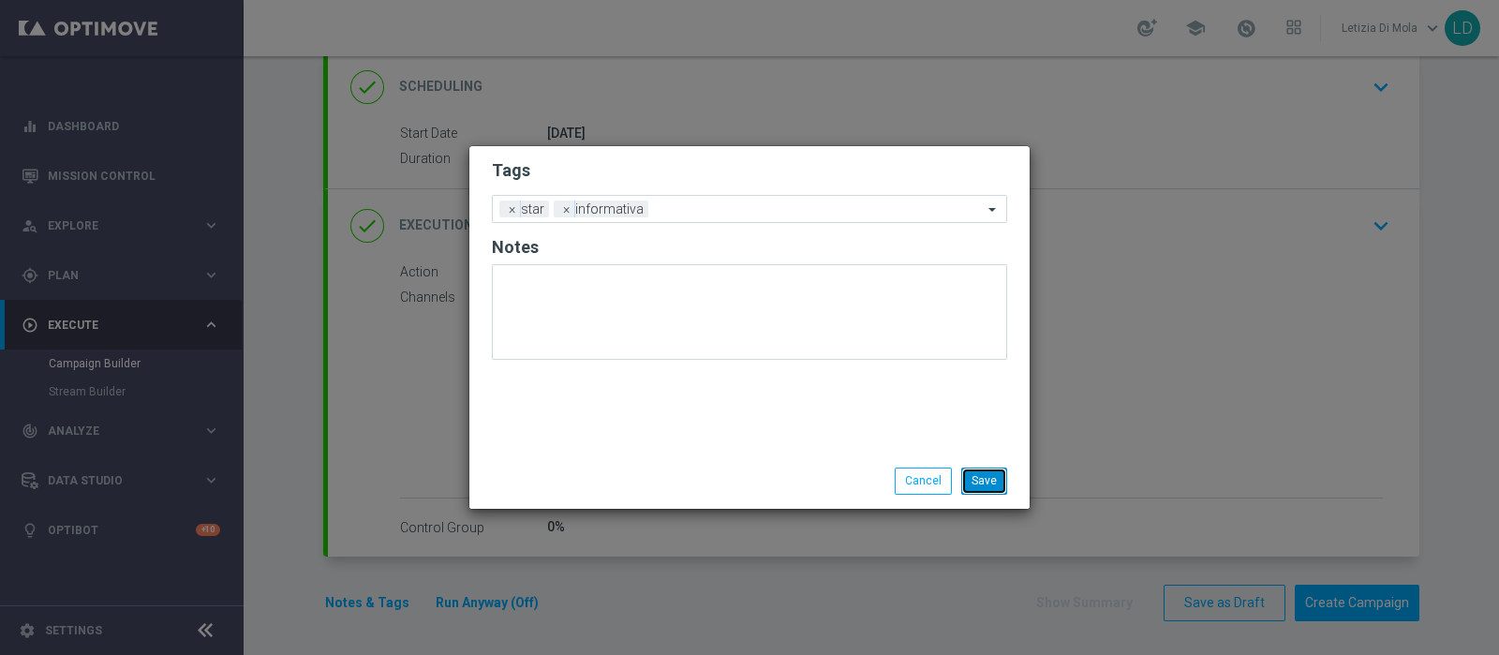
click at [988, 487] on button "Save" at bounding box center [984, 480] width 46 height 26
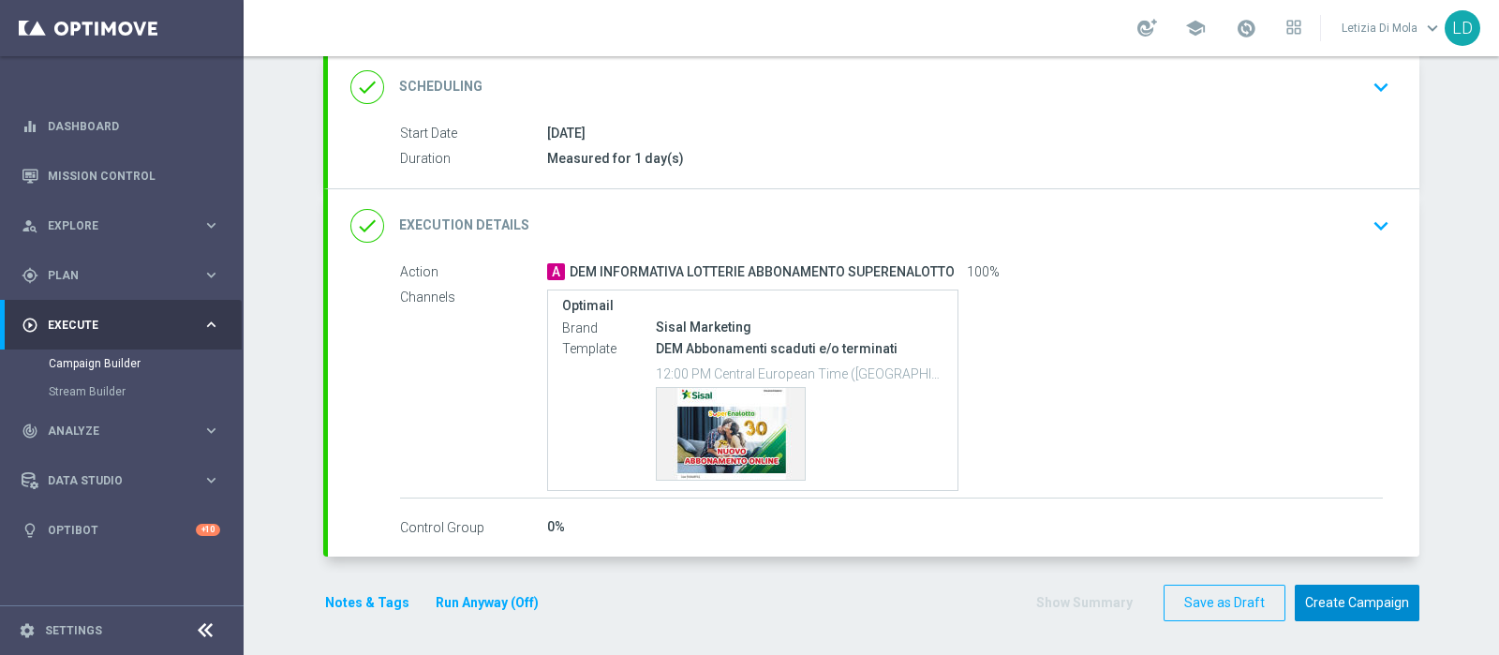
click at [1366, 592] on button "Create Campaign" at bounding box center [1356, 602] width 125 height 37
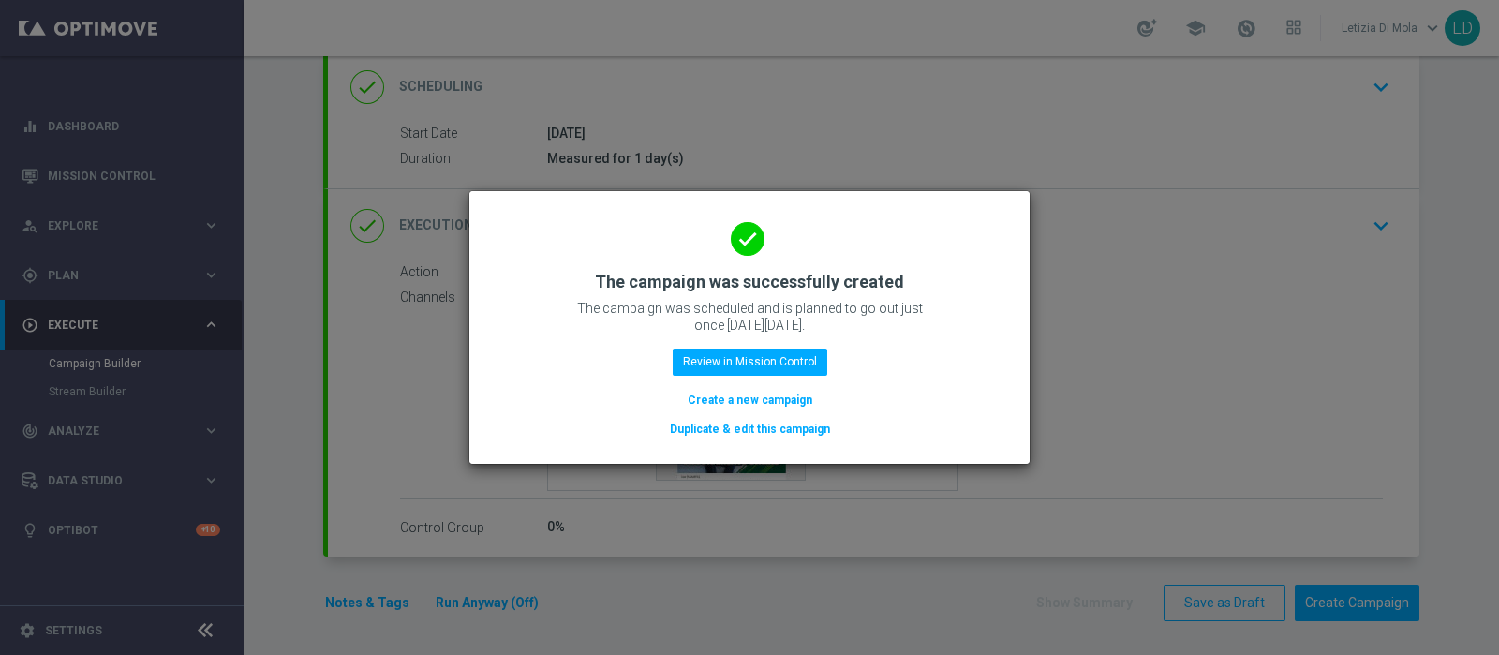
click at [745, 348] on div "done The campaign was successfully created The campaign was scheduled and is pl…" at bounding box center [749, 324] width 515 height 230
click at [744, 362] on button "Review in Mission Control" at bounding box center [750, 361] width 155 height 26
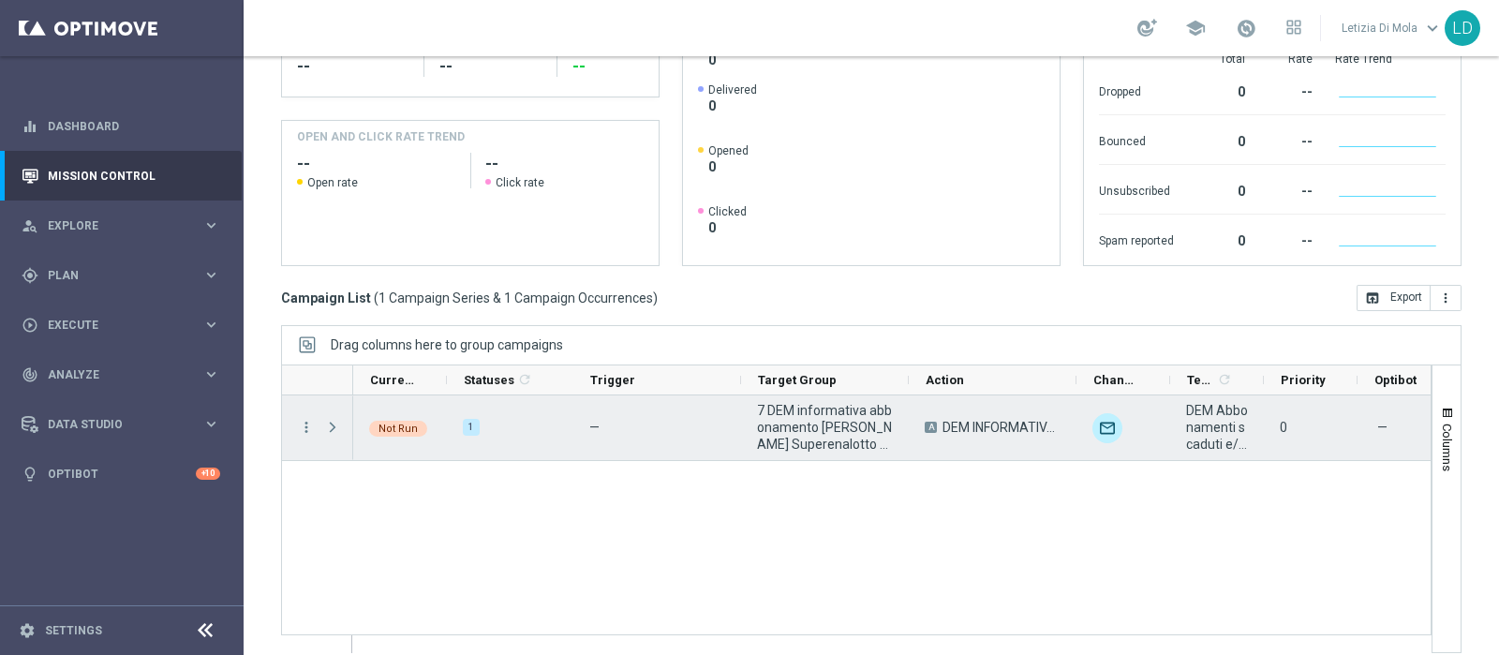
scroll to position [318, 0]
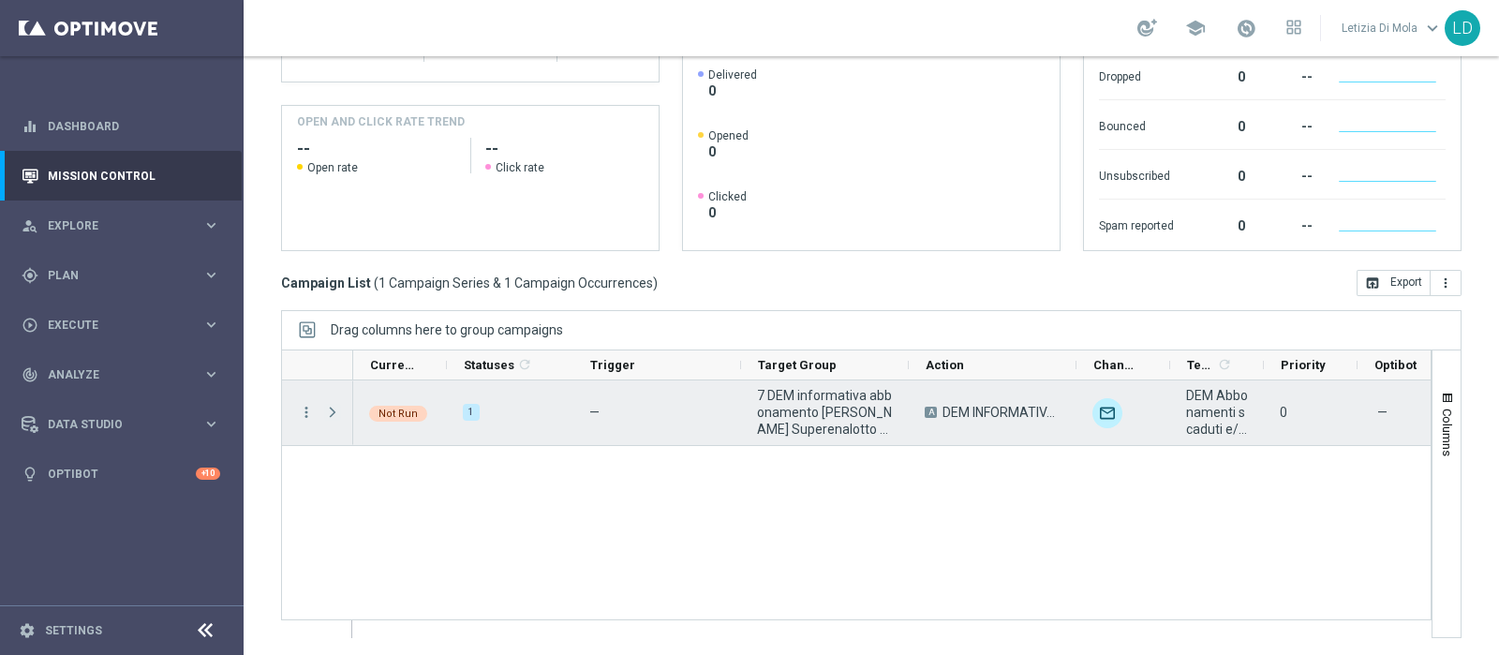
click at [328, 407] on span "Press SPACE to select this row." at bounding box center [332, 412] width 17 height 15
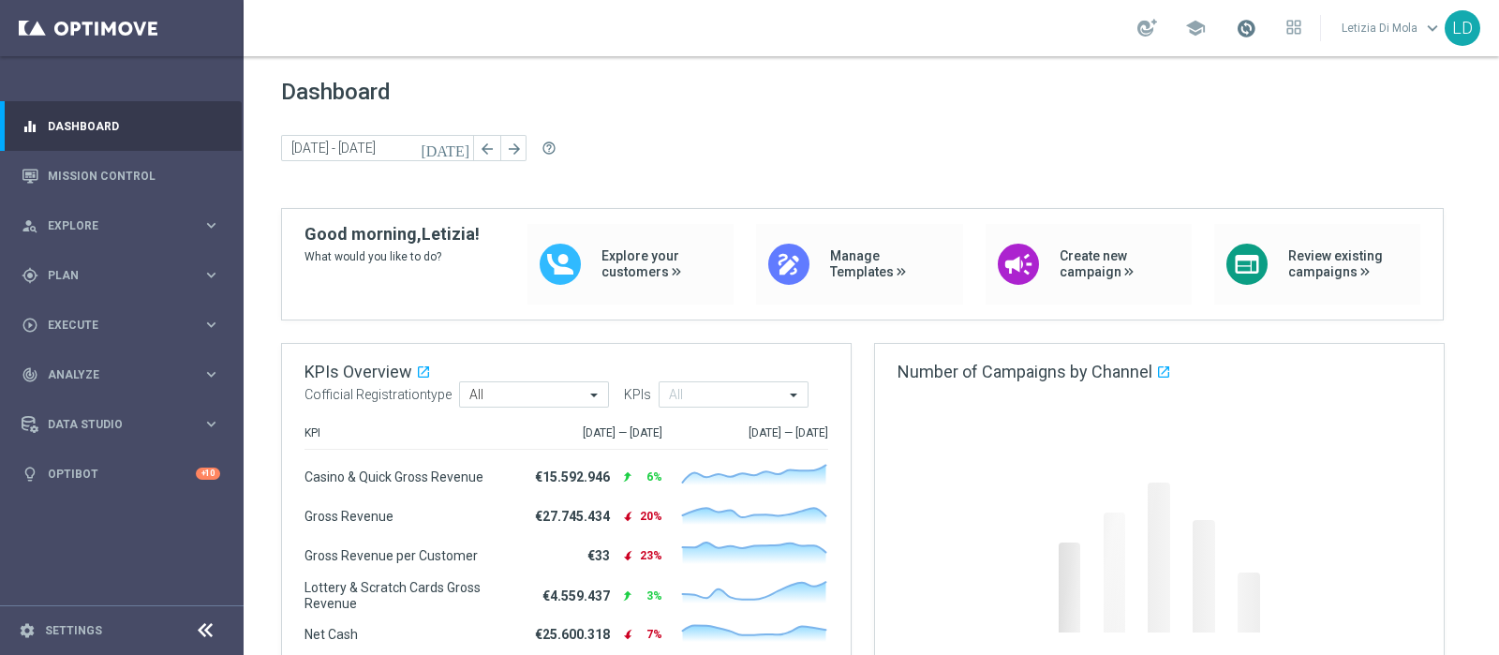
click at [1250, 32] on span at bounding box center [1245, 28] width 21 height 21
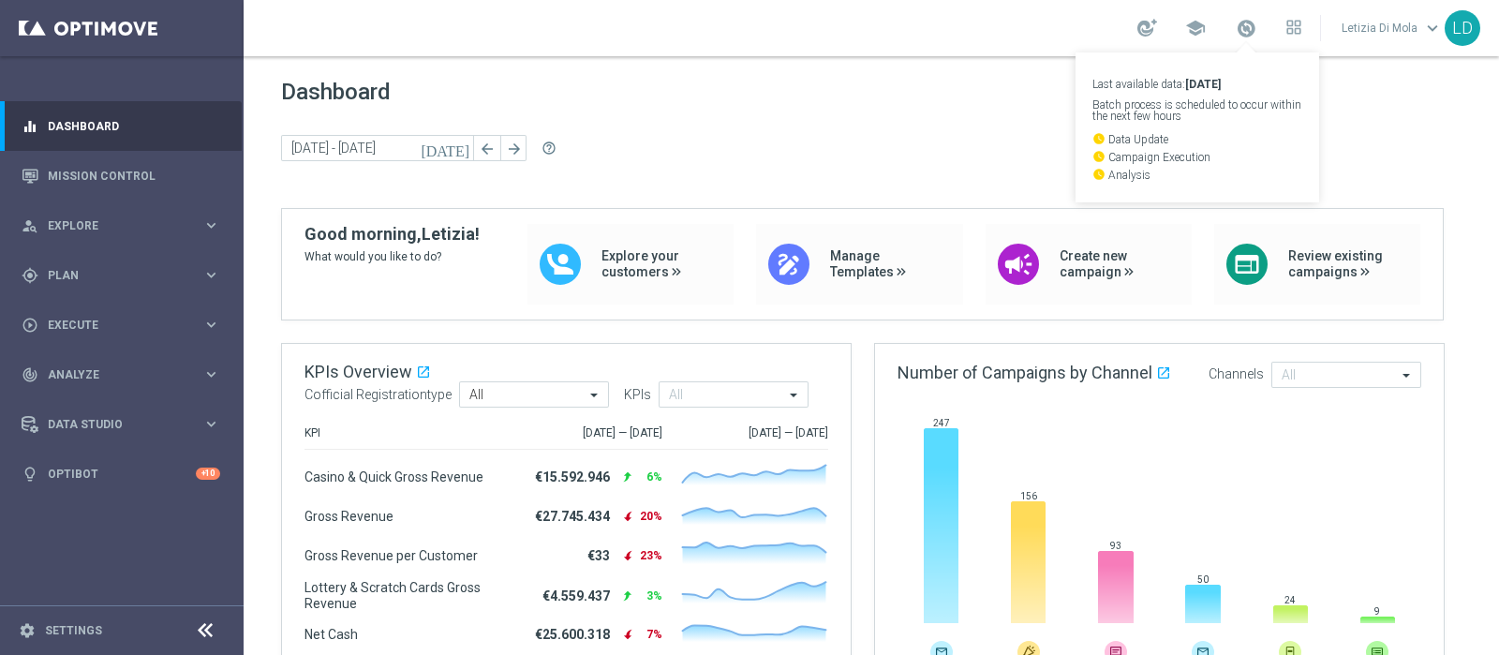
click at [877, 111] on div "Dashboard today 29 Sep 2025 - 03 Oct 2025 arrow_back arrow_forward help_outline" at bounding box center [871, 143] width 1180 height 129
click at [1248, 27] on span at bounding box center [1245, 28] width 21 height 21
click at [850, 110] on div "Dashboard today 29 Sep 2025 - 03 Oct 2025 arrow_back arrow_forward help_outline" at bounding box center [871, 143] width 1180 height 129
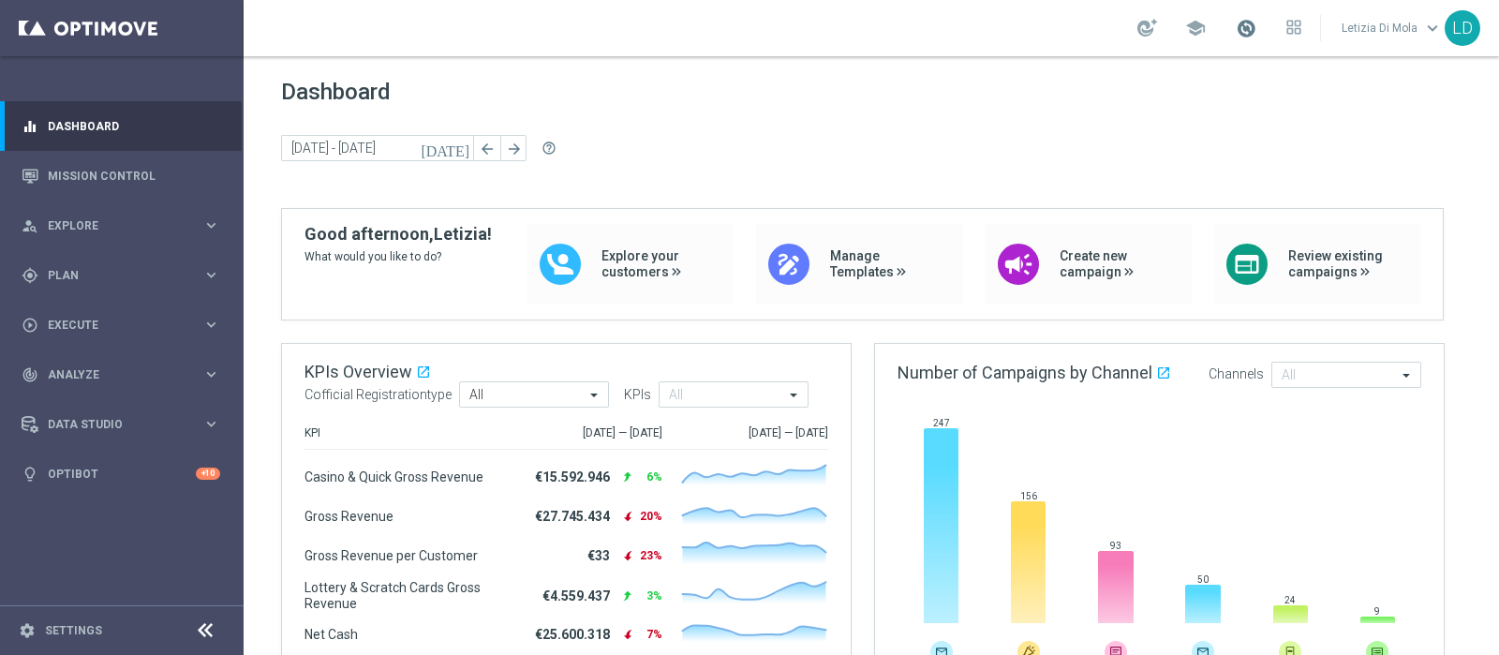
click at [1250, 24] on span at bounding box center [1245, 28] width 21 height 21
click at [909, 124] on div "Dashboard today 29 Sep 2025 - 03 Oct 2025 arrow_back arrow_forward help_outline" at bounding box center [871, 143] width 1180 height 129
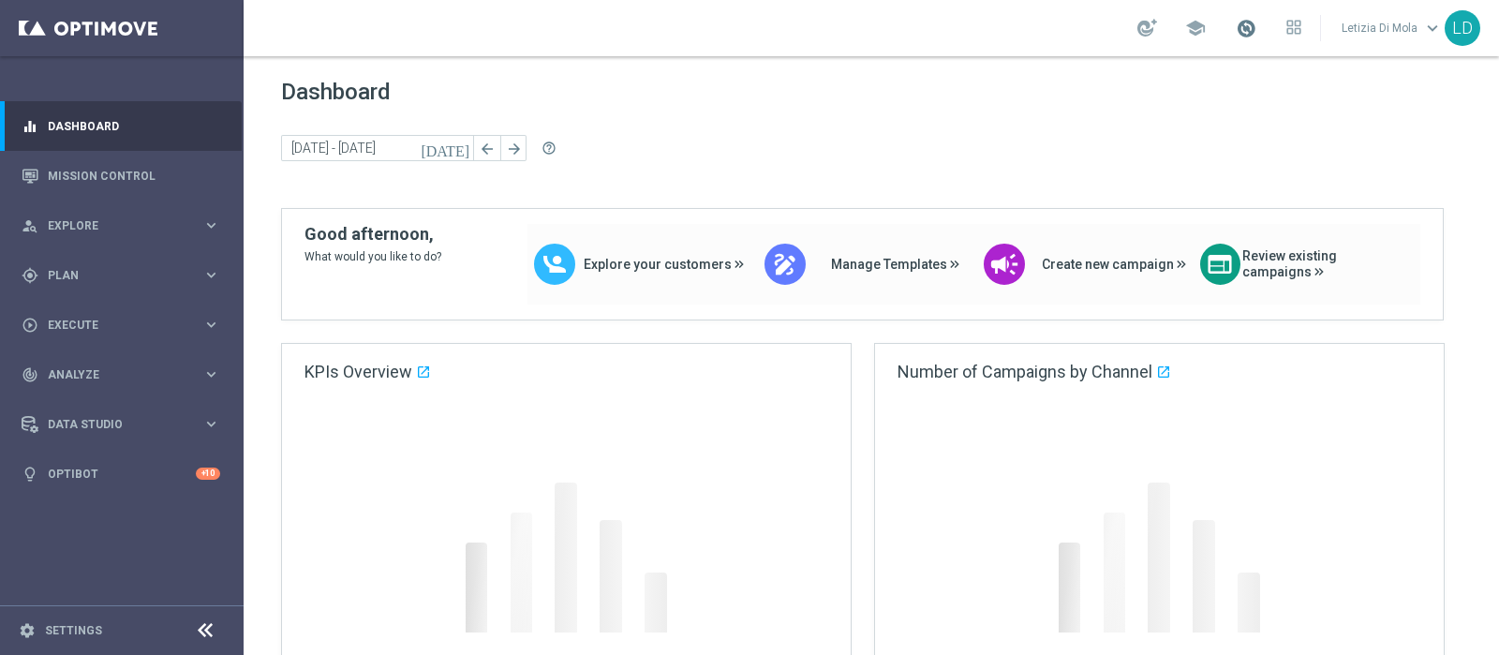
click at [1250, 25] on span at bounding box center [1245, 28] width 21 height 21
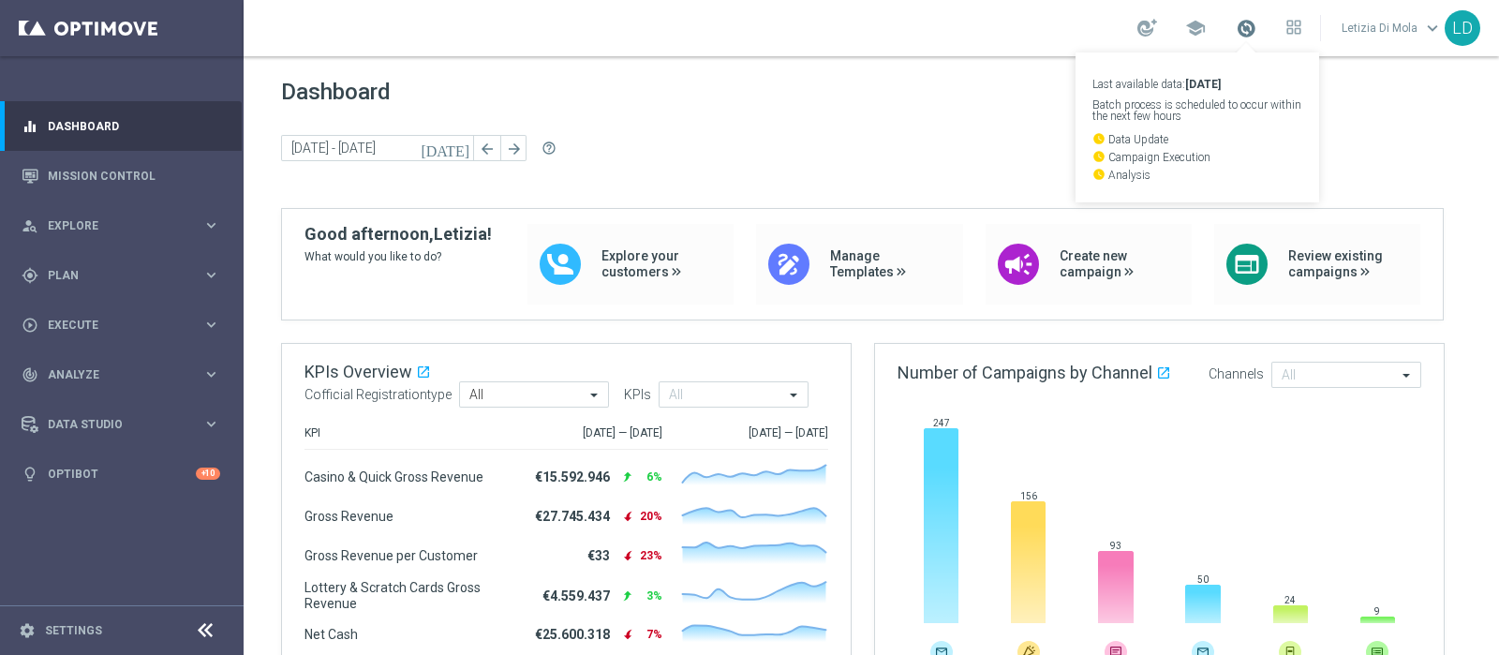
click at [1250, 25] on span at bounding box center [1245, 28] width 21 height 21
